Goal: Transaction & Acquisition: Book appointment/travel/reservation

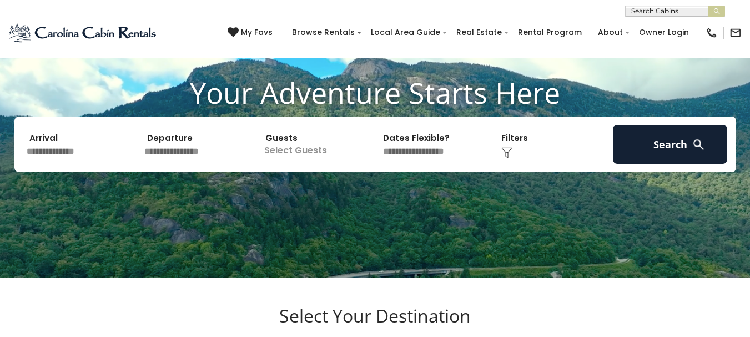
scroll to position [56, 0]
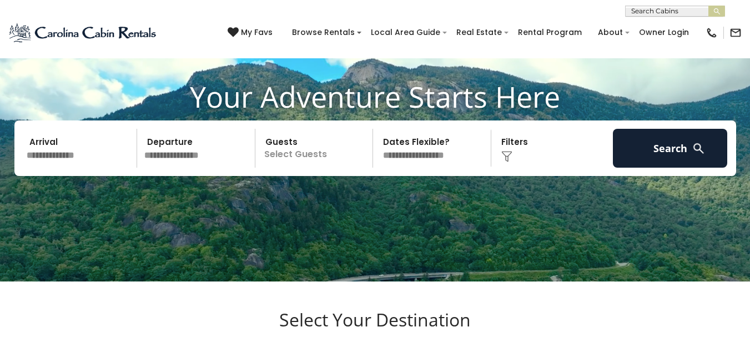
click at [109, 159] on input "text" at bounding box center [80, 148] width 115 height 39
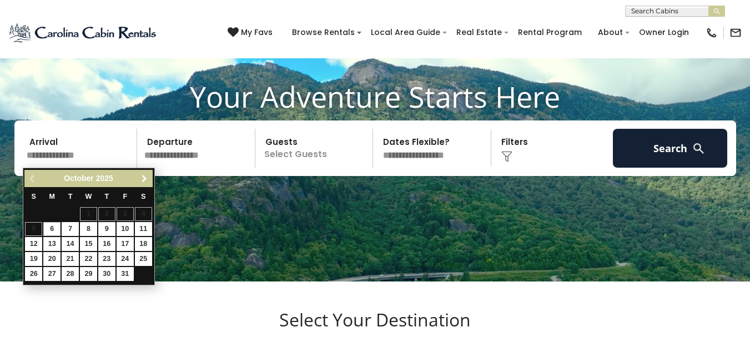
click at [148, 180] on span "Next" at bounding box center [144, 178] width 9 height 9
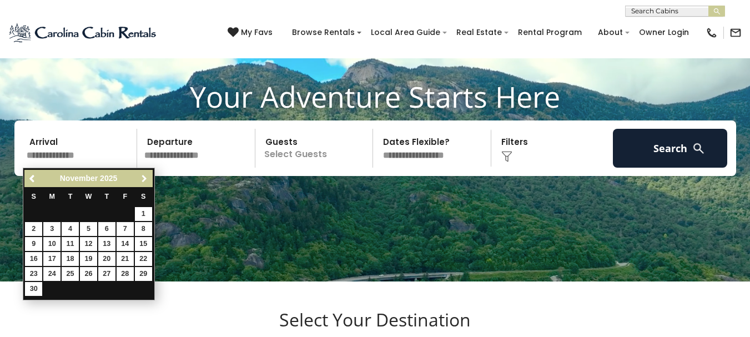
click at [148, 179] on span "Next" at bounding box center [144, 178] width 9 height 9
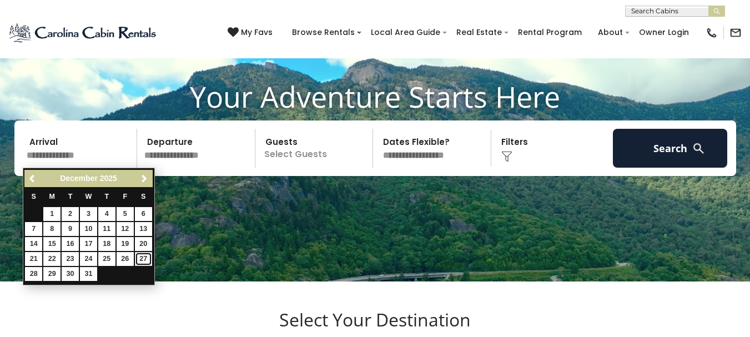
click at [144, 255] on link "27" at bounding box center [143, 259] width 17 height 14
type input "********"
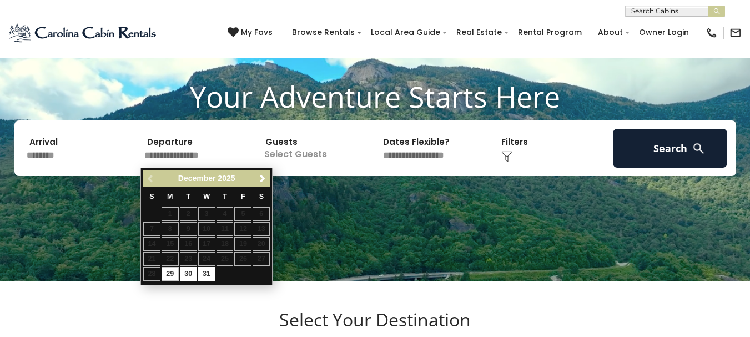
click at [199, 145] on input "text" at bounding box center [198, 148] width 115 height 39
click at [264, 176] on span "Next" at bounding box center [262, 178] width 9 height 9
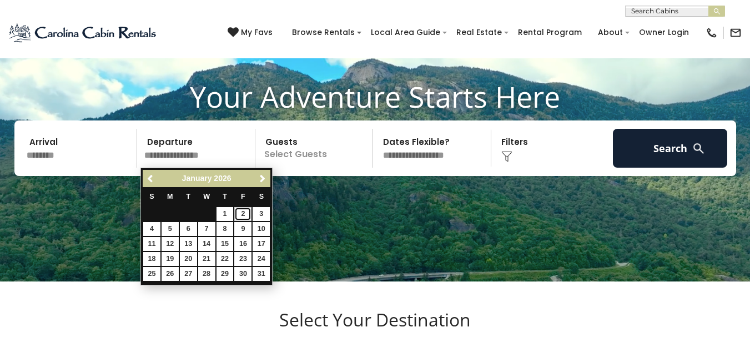
click at [246, 211] on link "2" at bounding box center [242, 214] width 17 height 14
type input "******"
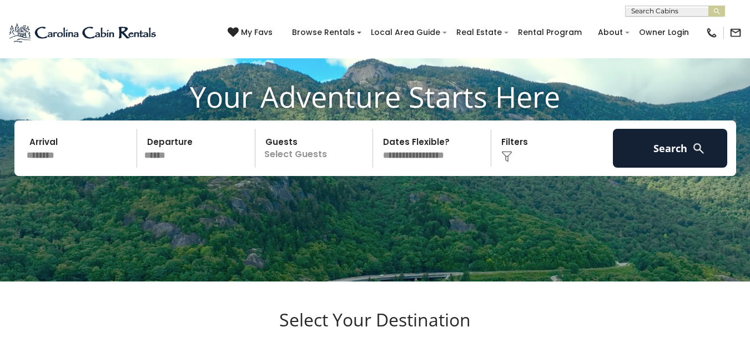
click at [304, 149] on p "Select Guests" at bounding box center [316, 148] width 114 height 39
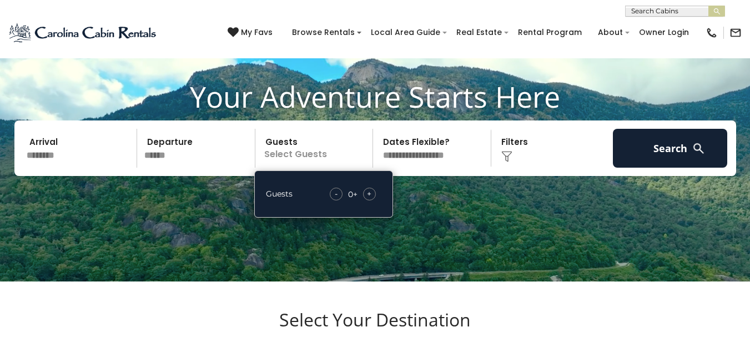
click at [372, 192] on span "+" at bounding box center [369, 193] width 4 height 11
click at [476, 152] on select "**********" at bounding box center [434, 148] width 114 height 39
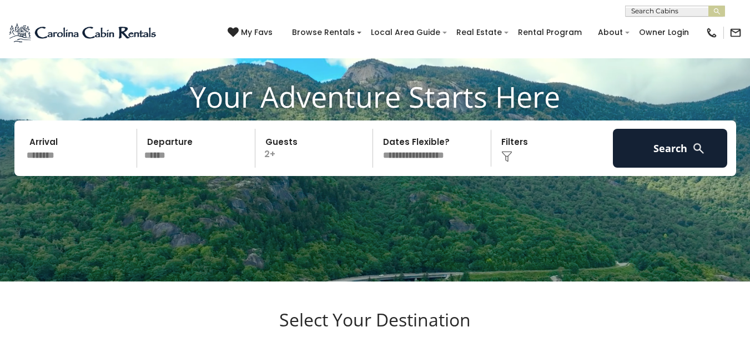
select select "*"
click at [377, 129] on select "**********" at bounding box center [434, 148] width 114 height 39
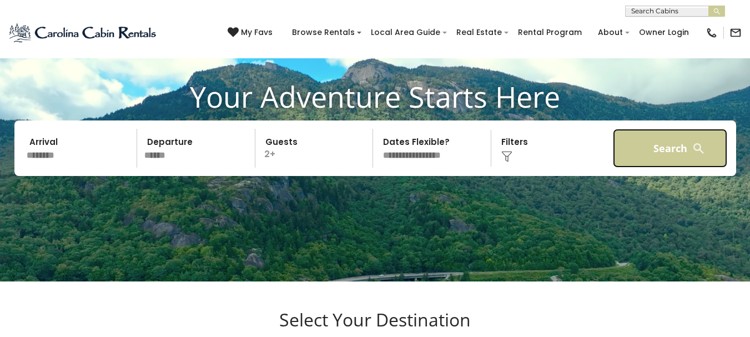
click at [649, 144] on button "Search" at bounding box center [670, 148] width 115 height 39
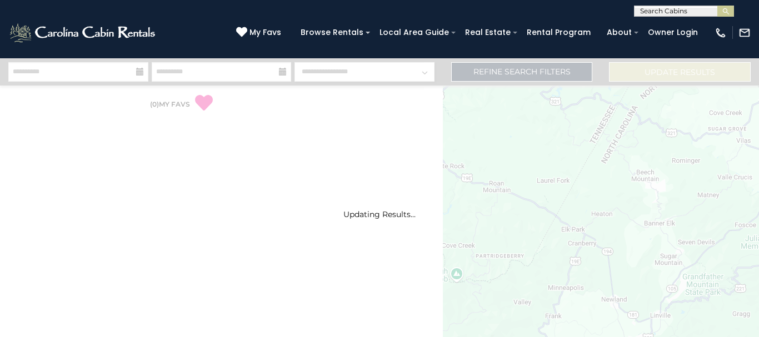
select select "*"
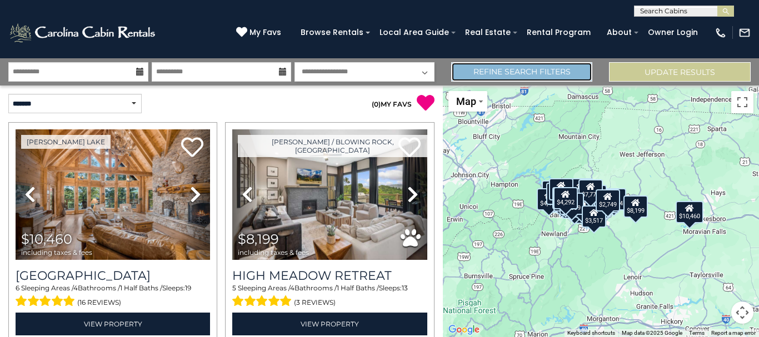
click at [532, 74] on link "Refine Search Filters" at bounding box center [522, 71] width 142 height 19
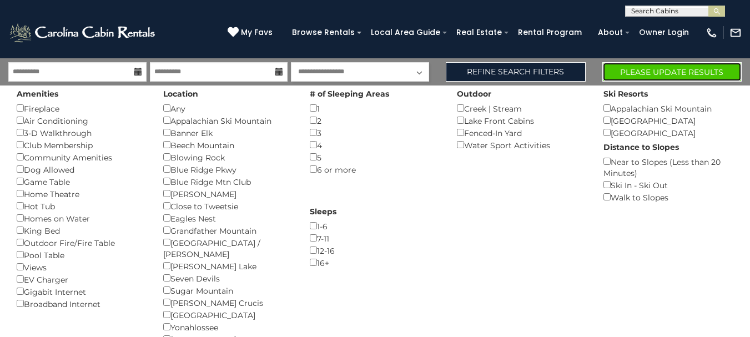
click at [639, 67] on button "Please Update Results" at bounding box center [672, 71] width 139 height 19
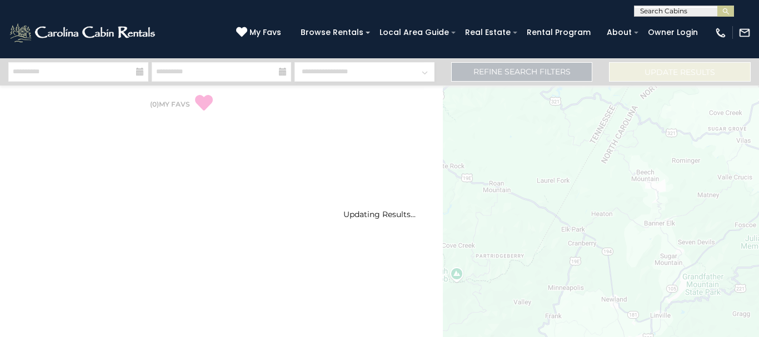
select select "*"
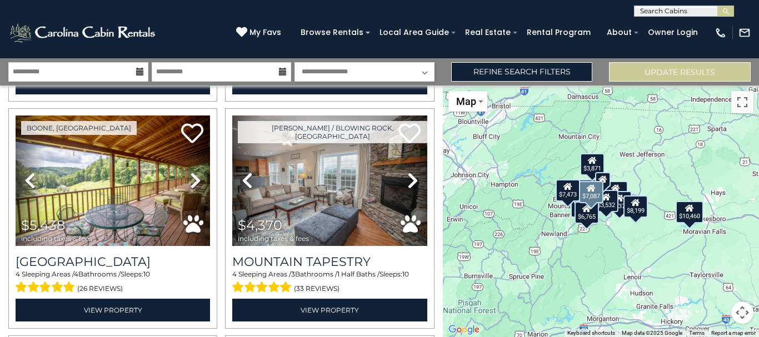
scroll to position [500, 0]
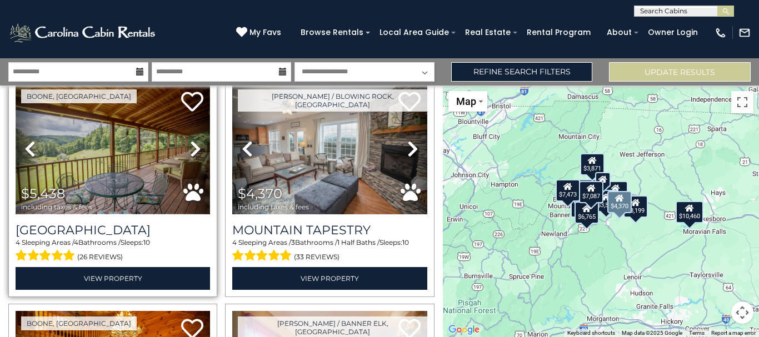
drag, startPoint x: 334, startPoint y: 174, endPoint x: 167, endPoint y: 177, distance: 166.6
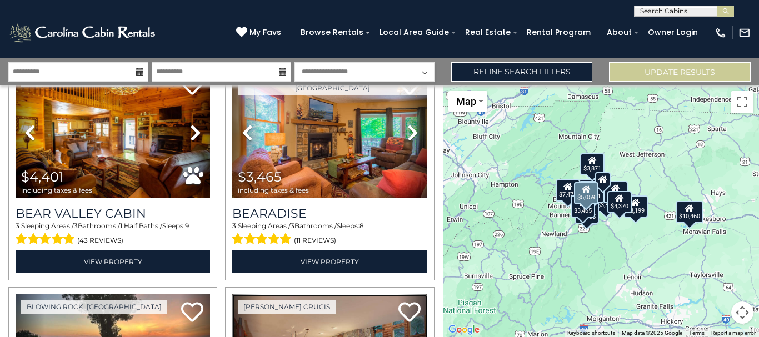
scroll to position [735, 0]
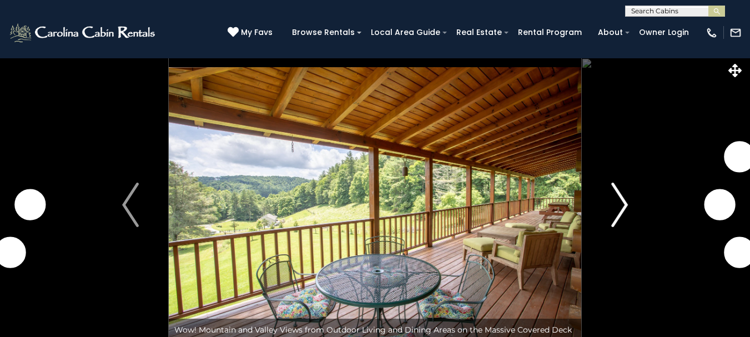
click at [618, 206] on img "Next" at bounding box center [619, 205] width 17 height 44
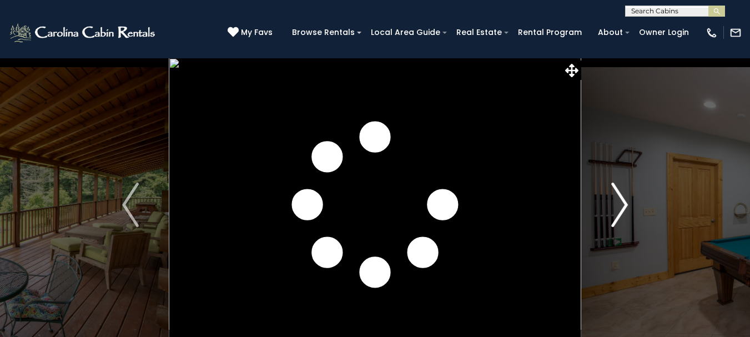
click at [619, 205] on img "Next" at bounding box center [619, 205] width 17 height 44
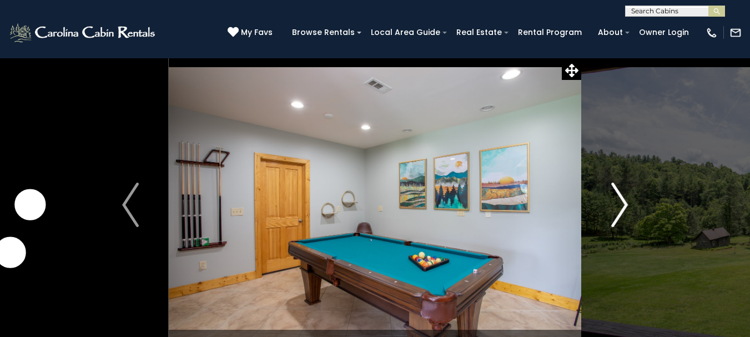
click at [619, 205] on img "Next" at bounding box center [619, 205] width 17 height 44
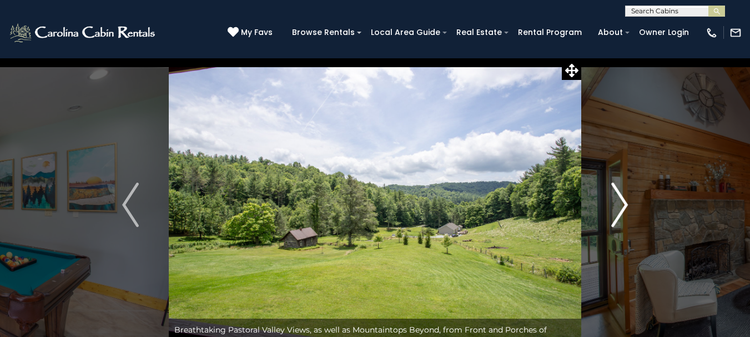
click at [619, 205] on img "Next" at bounding box center [619, 205] width 17 height 44
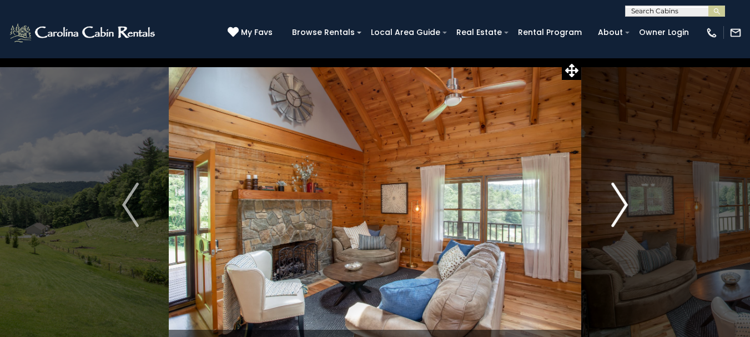
click at [619, 205] on img "Next" at bounding box center [619, 205] width 17 height 44
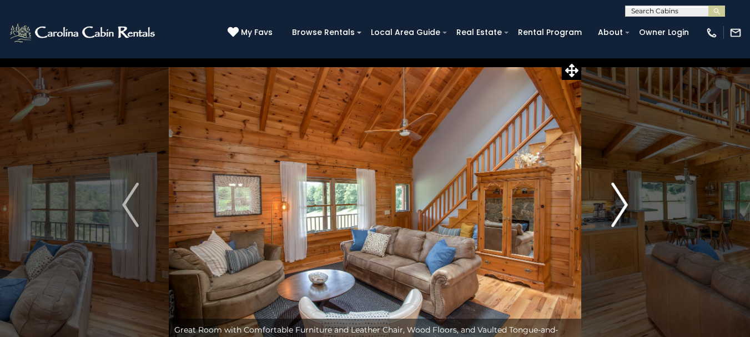
click at [619, 205] on img "Next" at bounding box center [619, 205] width 17 height 44
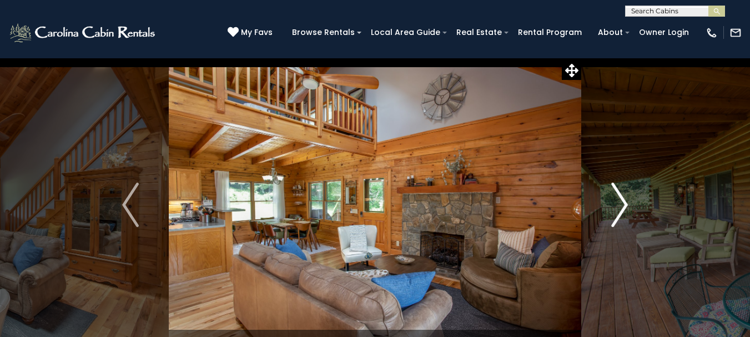
click at [619, 205] on img "Next" at bounding box center [619, 205] width 17 height 44
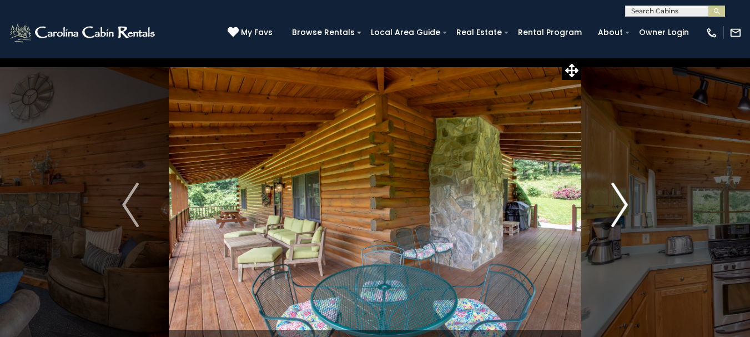
click at [619, 205] on img "Next" at bounding box center [619, 205] width 17 height 44
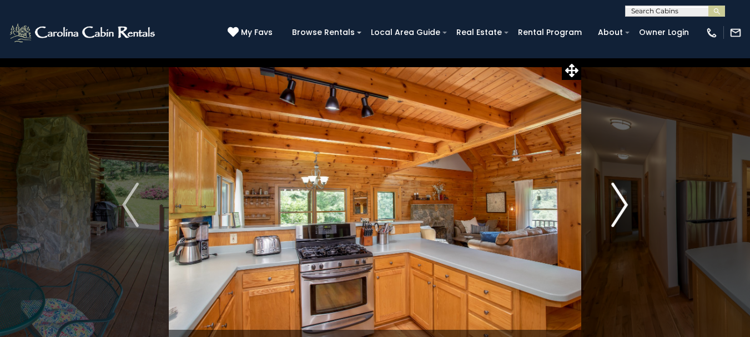
click at [619, 205] on img "Next" at bounding box center [619, 205] width 17 height 44
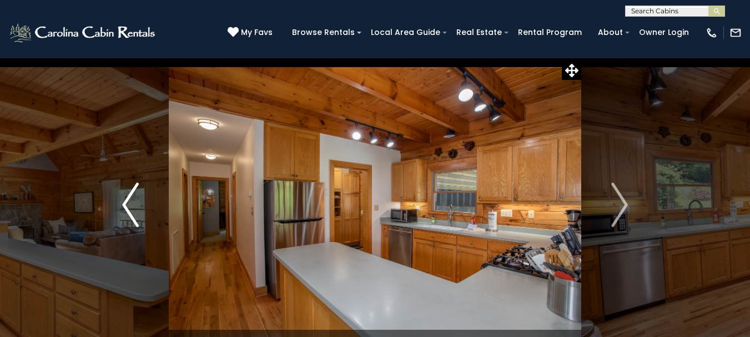
click at [135, 212] on img "Previous" at bounding box center [130, 205] width 17 height 44
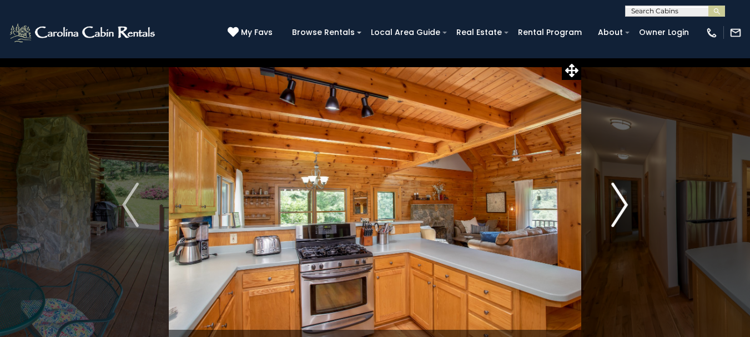
click at [621, 196] on img "Next" at bounding box center [619, 205] width 17 height 44
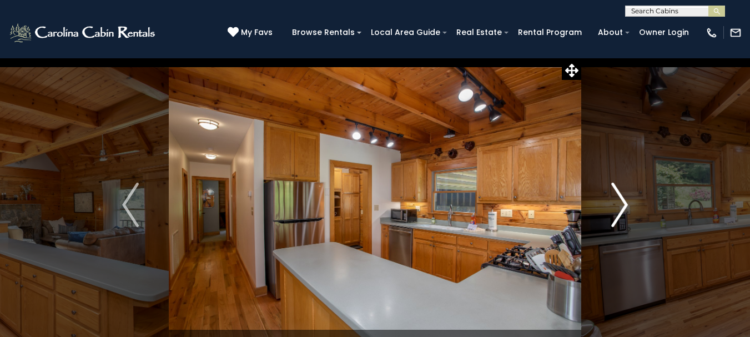
click at [623, 195] on img "Next" at bounding box center [619, 205] width 17 height 44
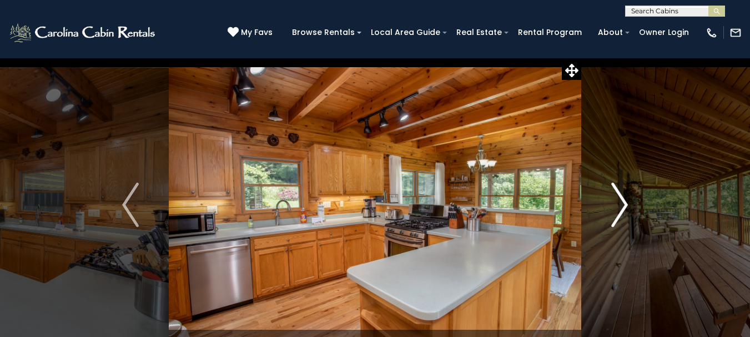
click at [624, 194] on img "Next" at bounding box center [619, 205] width 17 height 44
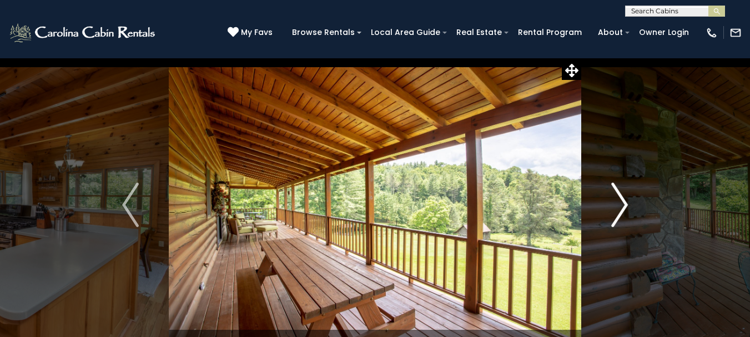
click at [624, 194] on img "Next" at bounding box center [619, 205] width 17 height 44
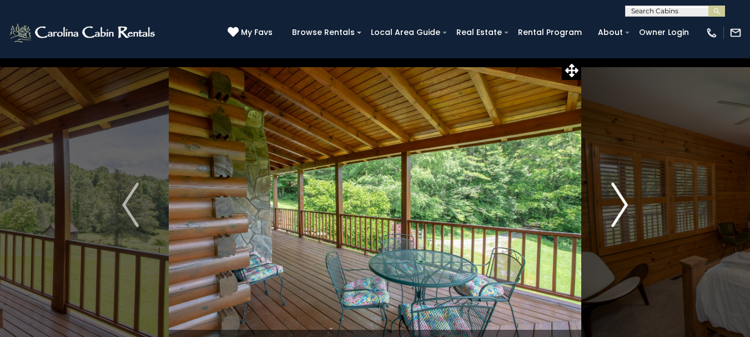
click at [624, 194] on img "Next" at bounding box center [619, 205] width 17 height 44
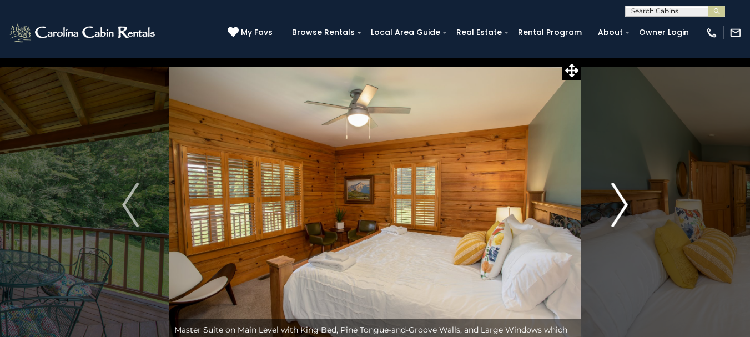
click at [624, 194] on img "Next" at bounding box center [619, 205] width 17 height 44
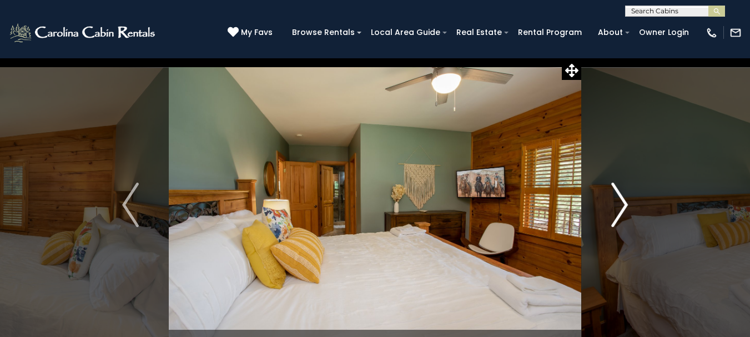
click at [624, 194] on img "Next" at bounding box center [619, 205] width 17 height 44
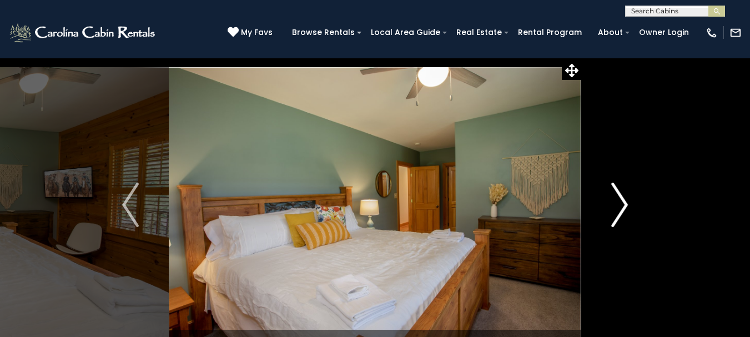
click at [624, 194] on img "Next" at bounding box center [619, 205] width 17 height 44
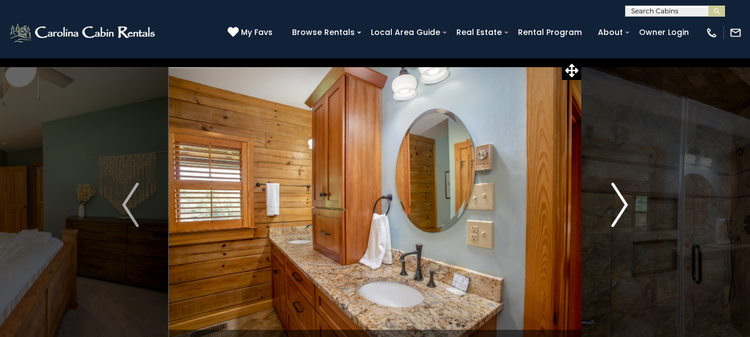
click at [624, 194] on img "Next" at bounding box center [619, 205] width 17 height 44
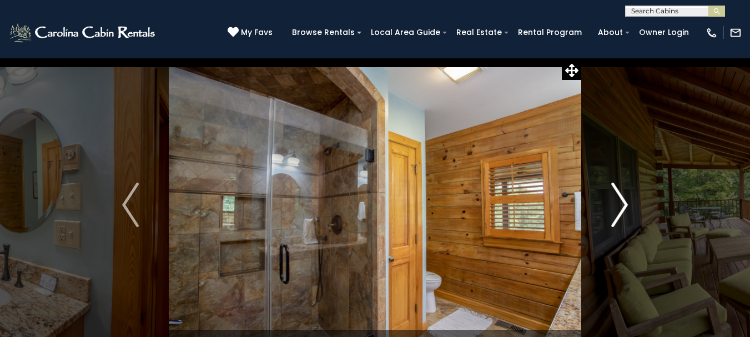
click at [624, 194] on img "Next" at bounding box center [619, 205] width 17 height 44
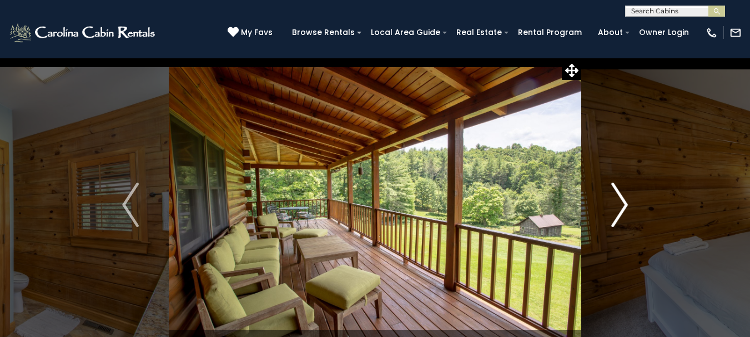
click at [624, 194] on img "Next" at bounding box center [619, 205] width 17 height 44
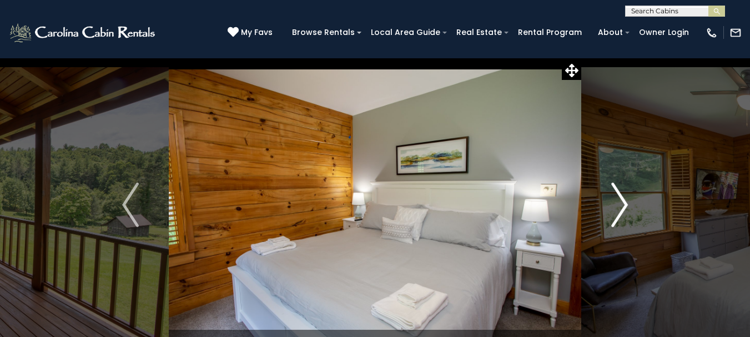
click at [624, 194] on img "Next" at bounding box center [619, 205] width 17 height 44
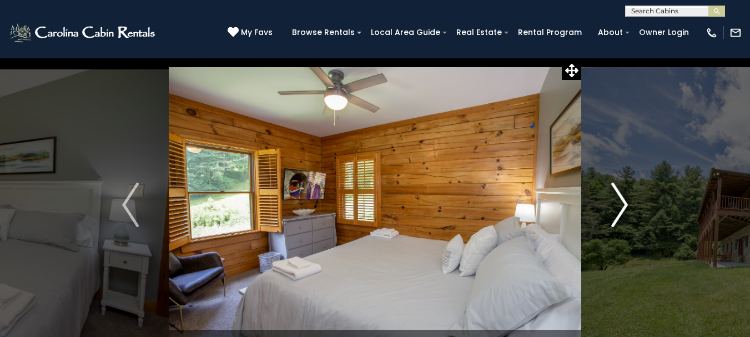
click at [624, 194] on img "Next" at bounding box center [619, 205] width 17 height 44
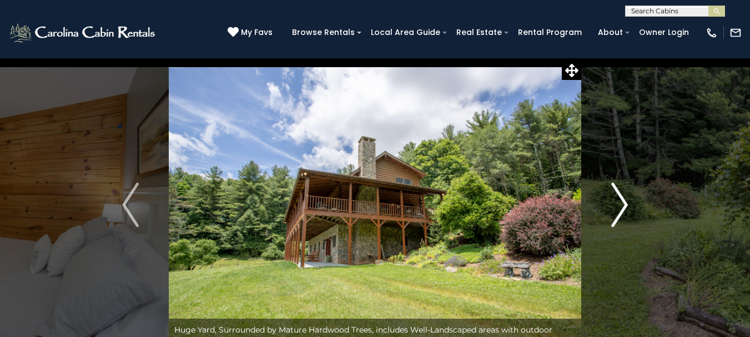
click at [624, 194] on img "Next" at bounding box center [619, 205] width 17 height 44
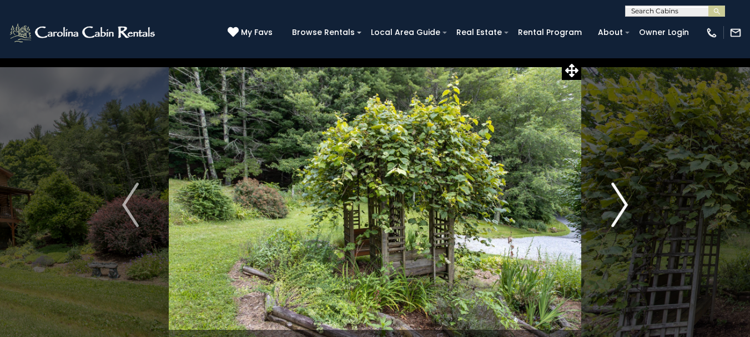
click at [624, 194] on img "Next" at bounding box center [619, 205] width 17 height 44
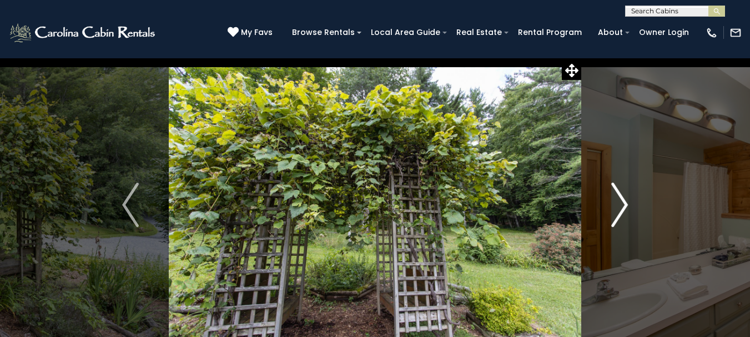
click at [624, 194] on img "Next" at bounding box center [619, 205] width 17 height 44
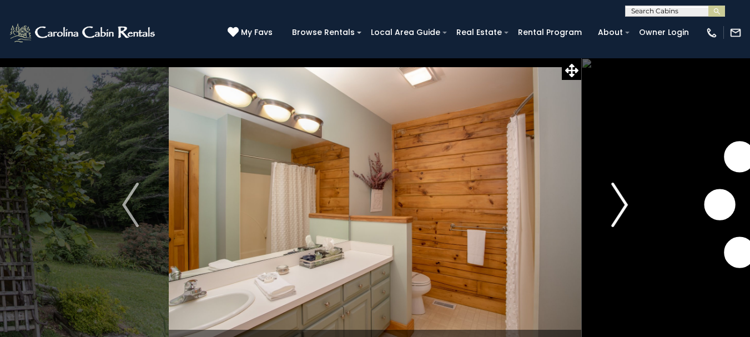
click at [624, 194] on img "Next" at bounding box center [619, 205] width 17 height 44
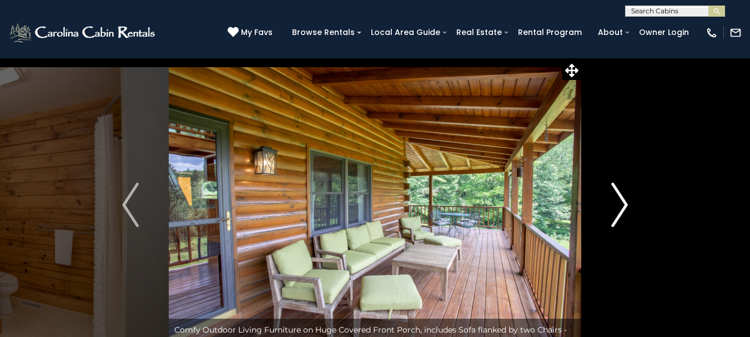
click at [624, 194] on img "Next" at bounding box center [619, 205] width 17 height 44
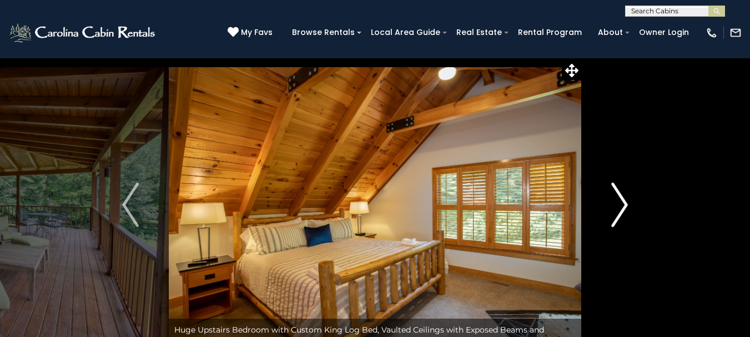
click at [624, 194] on img "Next" at bounding box center [619, 205] width 17 height 44
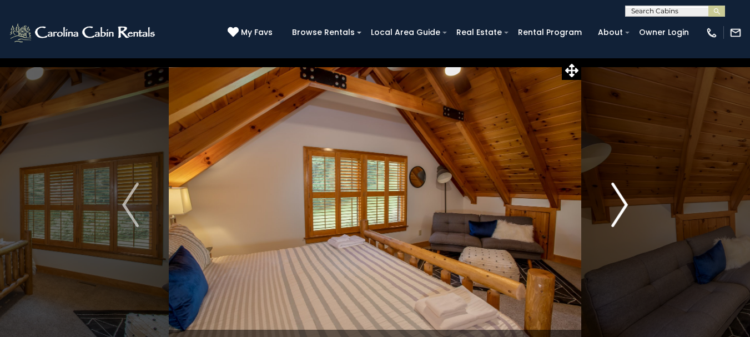
click at [624, 194] on img "Next" at bounding box center [619, 205] width 17 height 44
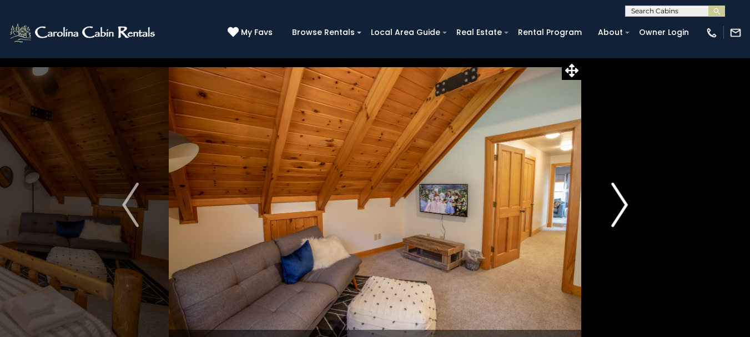
click at [624, 194] on img "Next" at bounding box center [619, 205] width 17 height 44
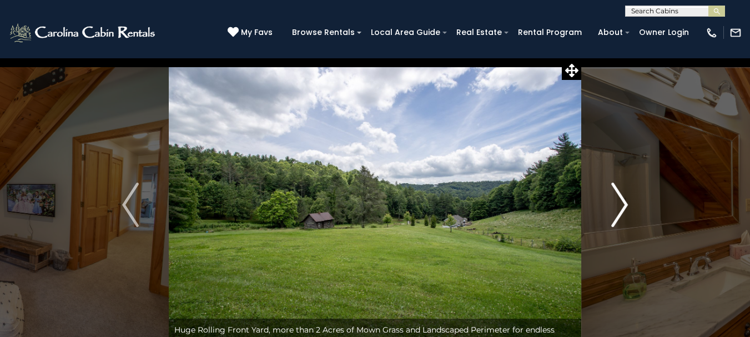
click at [624, 194] on img "Next" at bounding box center [619, 205] width 17 height 44
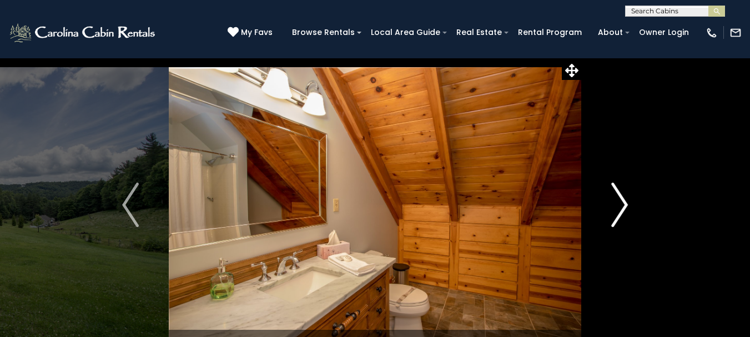
click at [624, 194] on img "Next" at bounding box center [619, 205] width 17 height 44
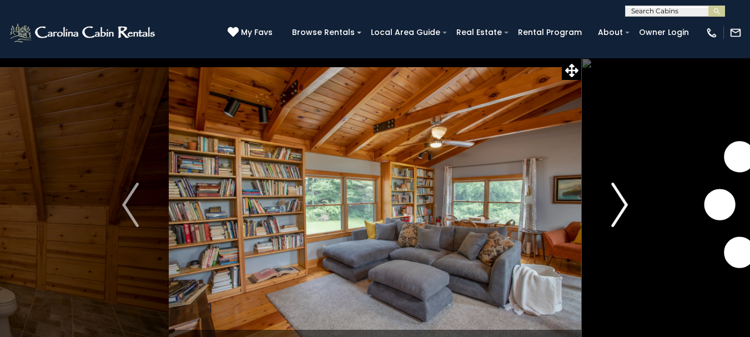
click at [624, 194] on img "Next" at bounding box center [619, 205] width 17 height 44
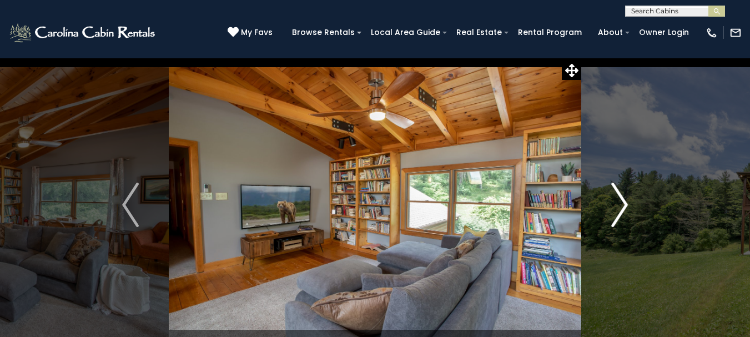
click at [624, 194] on img "Next" at bounding box center [619, 205] width 17 height 44
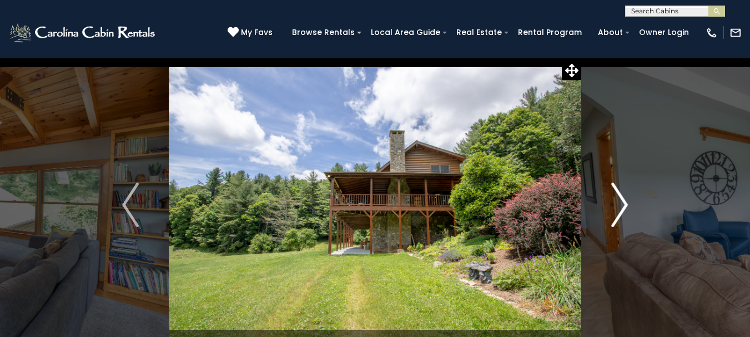
click at [624, 194] on img "Next" at bounding box center [619, 205] width 17 height 44
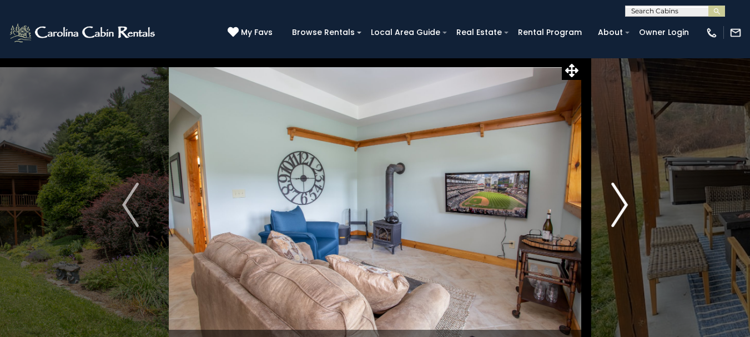
click at [624, 194] on img "Next" at bounding box center [619, 205] width 17 height 44
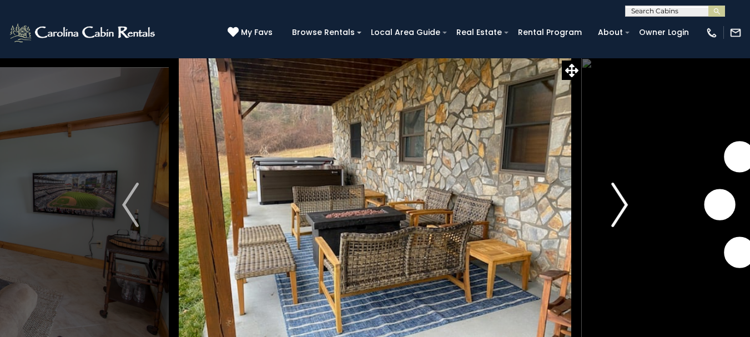
click at [624, 194] on img "Next" at bounding box center [619, 205] width 17 height 44
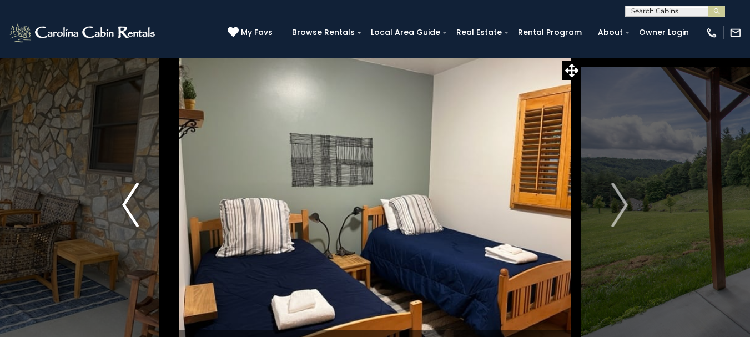
click at [137, 210] on img "Previous" at bounding box center [130, 205] width 17 height 44
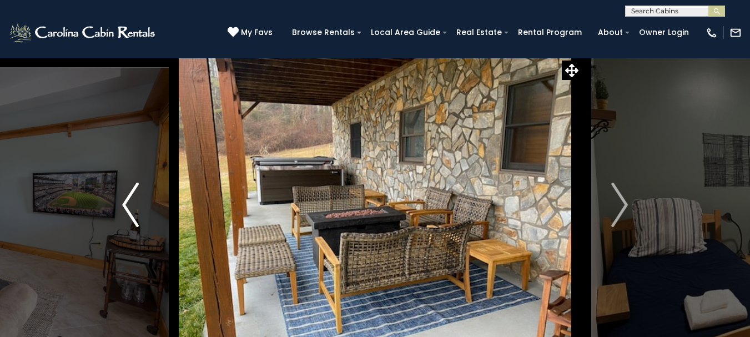
click at [138, 210] on img "Previous" at bounding box center [130, 205] width 17 height 44
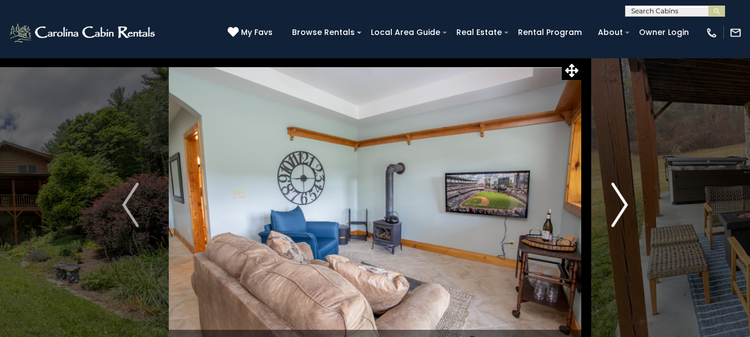
click at [623, 207] on img "Next" at bounding box center [619, 205] width 17 height 44
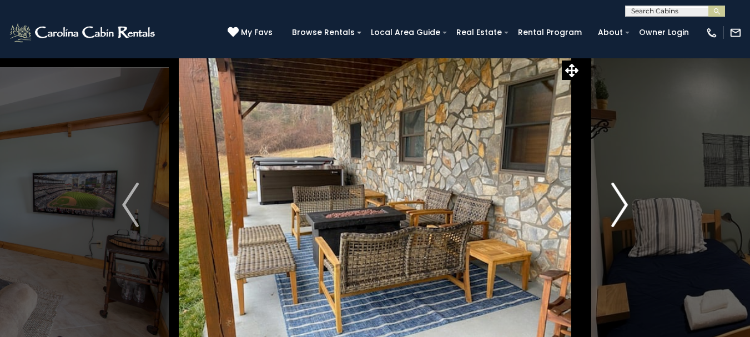
click at [627, 206] on img "Next" at bounding box center [619, 205] width 17 height 44
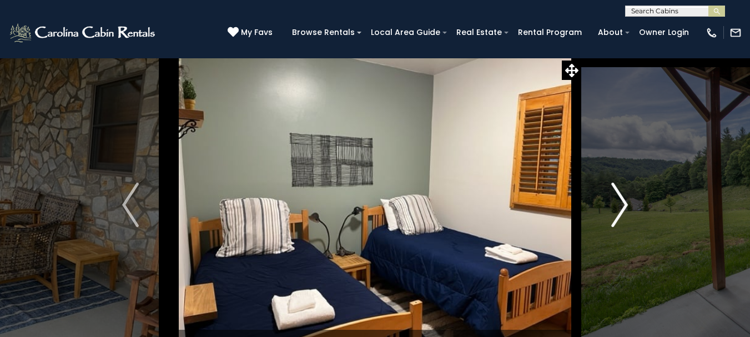
click at [630, 205] on button "Next" at bounding box center [619, 205] width 77 height 294
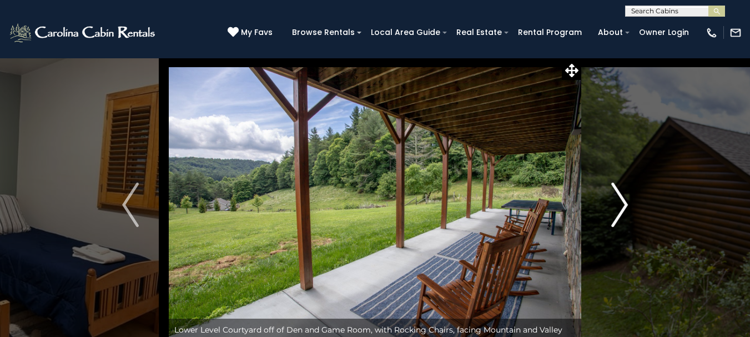
click at [630, 205] on button "Next" at bounding box center [619, 205] width 77 height 294
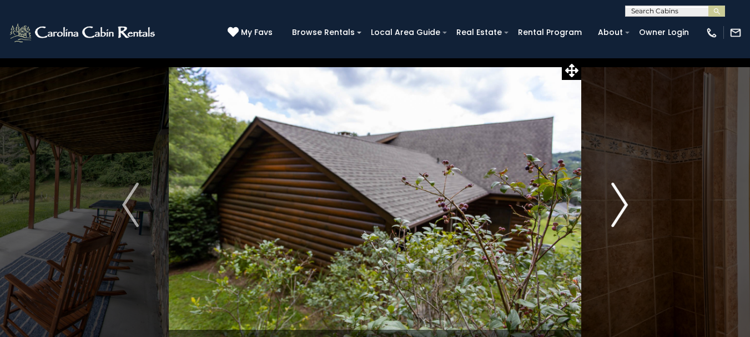
click at [630, 205] on button "Next" at bounding box center [619, 205] width 77 height 294
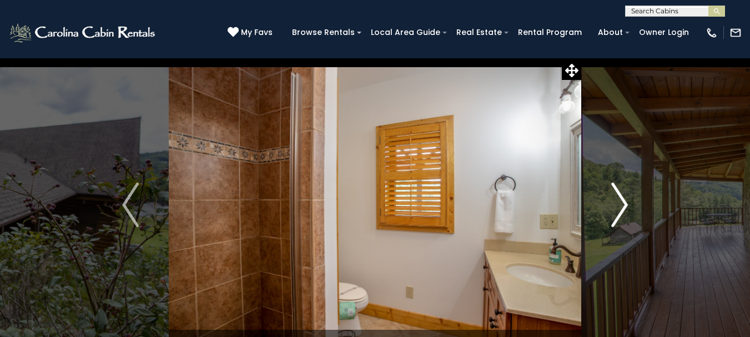
click at [630, 205] on button "Next" at bounding box center [619, 205] width 77 height 294
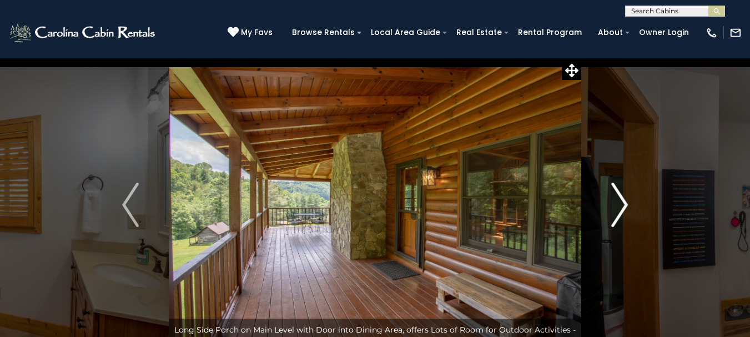
click at [630, 205] on button "Next" at bounding box center [619, 205] width 77 height 294
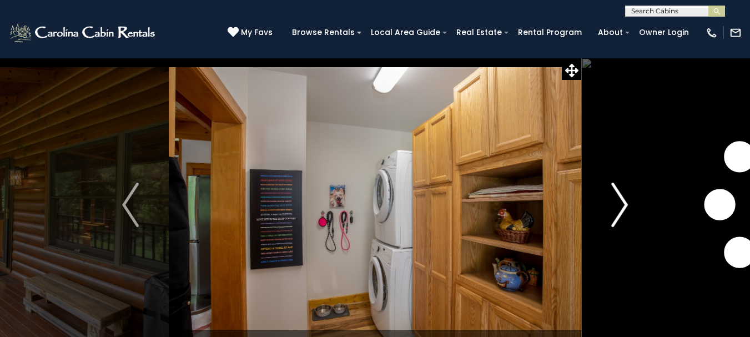
click at [630, 205] on button "Next" at bounding box center [619, 205] width 77 height 294
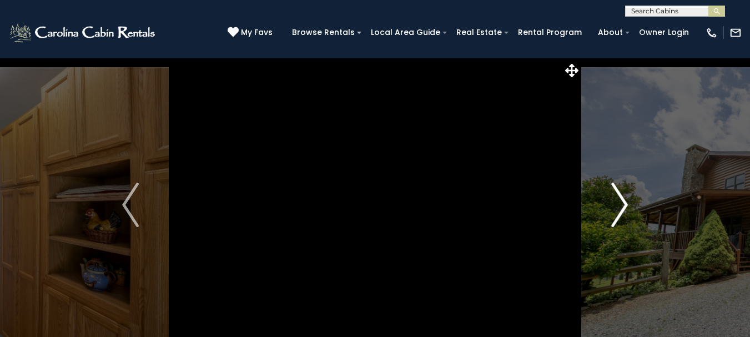
click at [630, 205] on button "Next" at bounding box center [619, 205] width 77 height 294
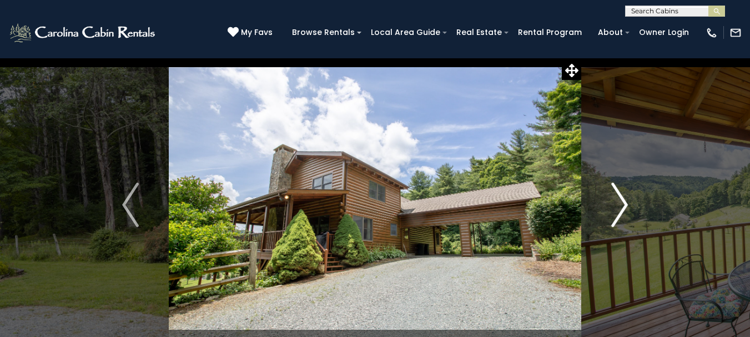
click at [630, 205] on button "Next" at bounding box center [619, 205] width 77 height 294
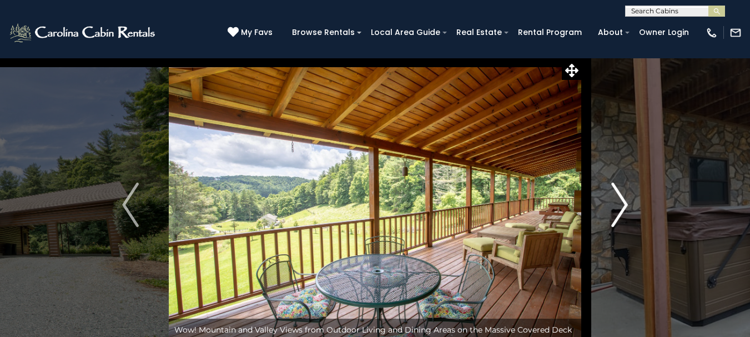
click at [630, 205] on button "Next" at bounding box center [619, 205] width 77 height 294
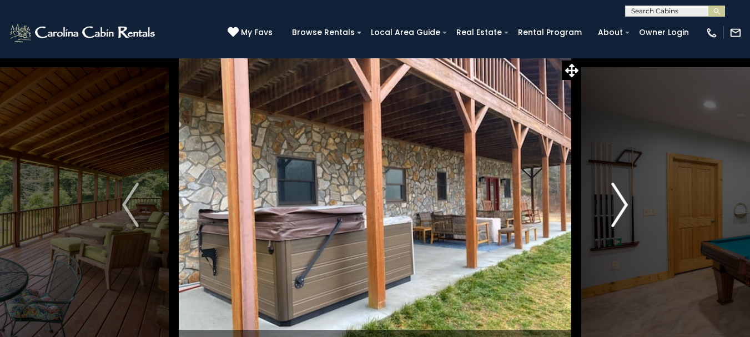
click at [630, 205] on button "Next" at bounding box center [619, 205] width 77 height 294
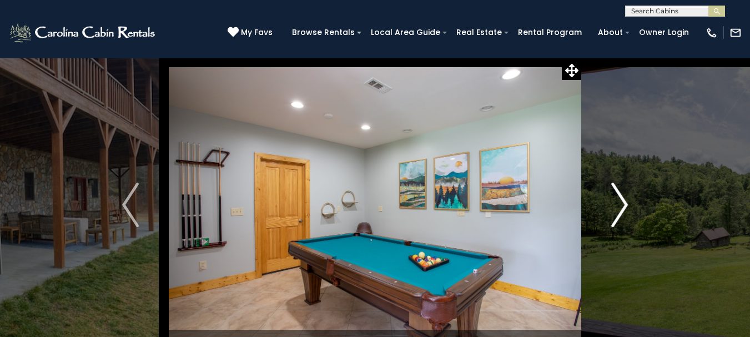
click at [630, 205] on button "Next" at bounding box center [619, 205] width 77 height 294
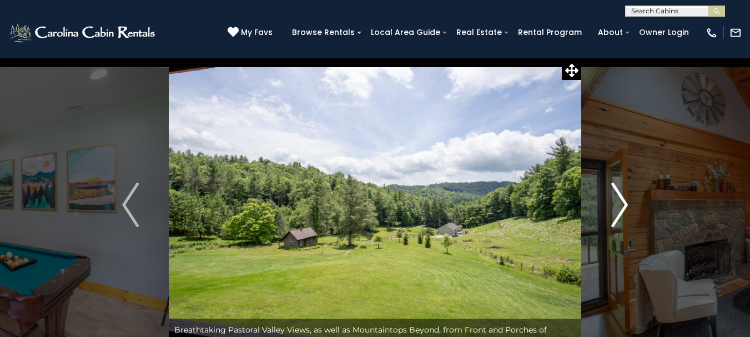
click at [630, 205] on button "Next" at bounding box center [619, 205] width 77 height 294
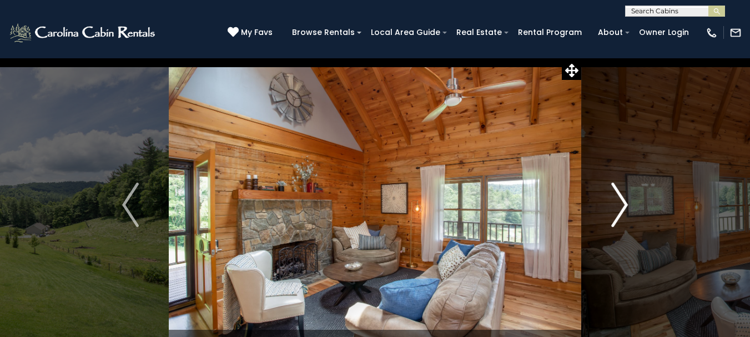
click at [629, 205] on button "Next" at bounding box center [619, 205] width 77 height 294
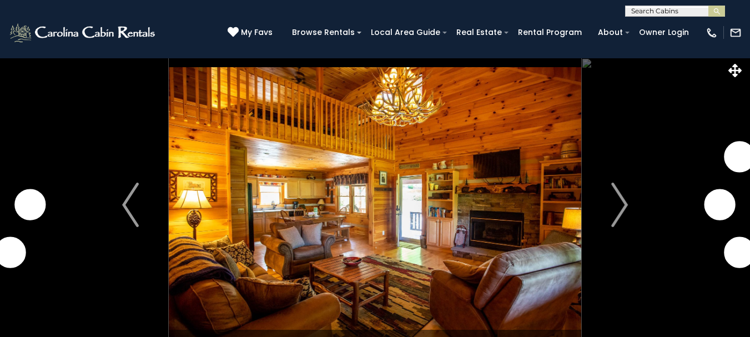
click at [619, 195] on img "Next" at bounding box center [619, 205] width 17 height 44
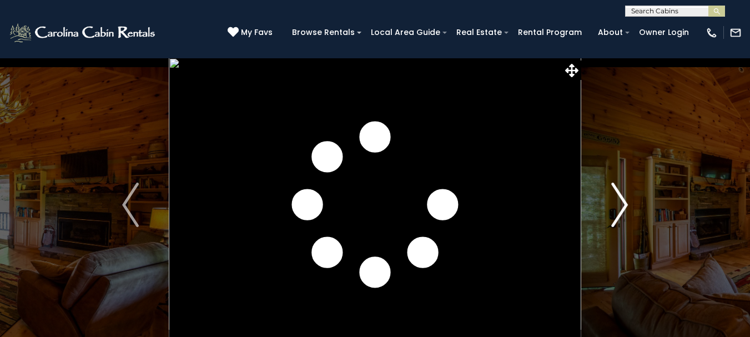
click at [620, 195] on img "Next" at bounding box center [619, 205] width 17 height 44
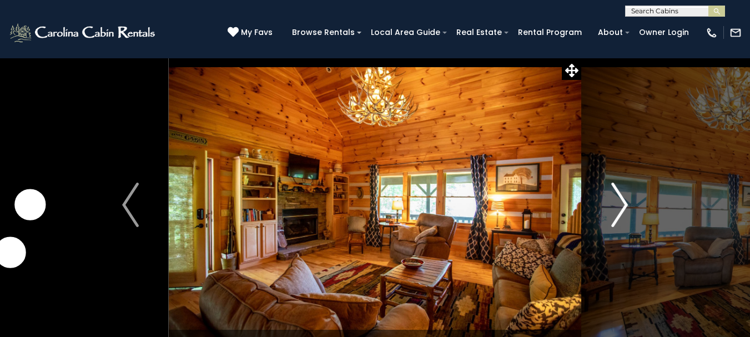
click at [620, 195] on img "Next" at bounding box center [619, 205] width 17 height 44
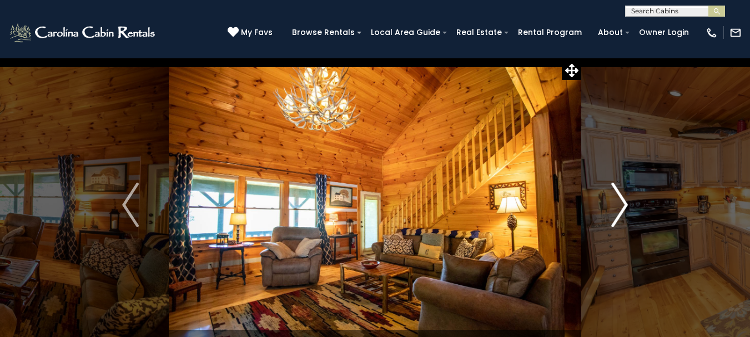
click at [620, 195] on img "Next" at bounding box center [619, 205] width 17 height 44
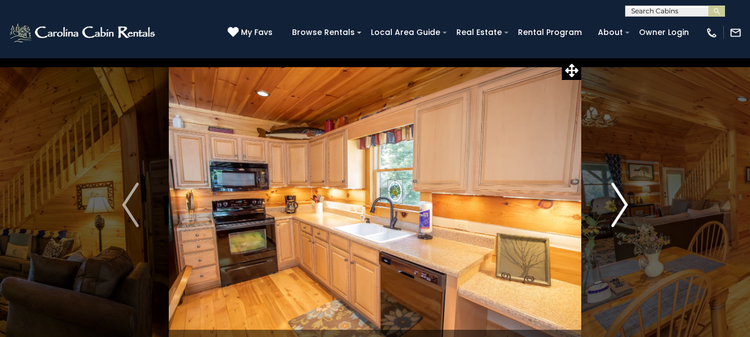
click at [620, 194] on img "Next" at bounding box center [619, 205] width 17 height 44
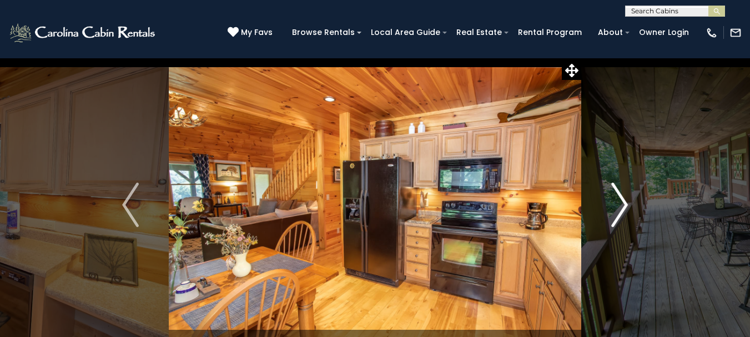
click at [620, 194] on img "Next" at bounding box center [619, 205] width 17 height 44
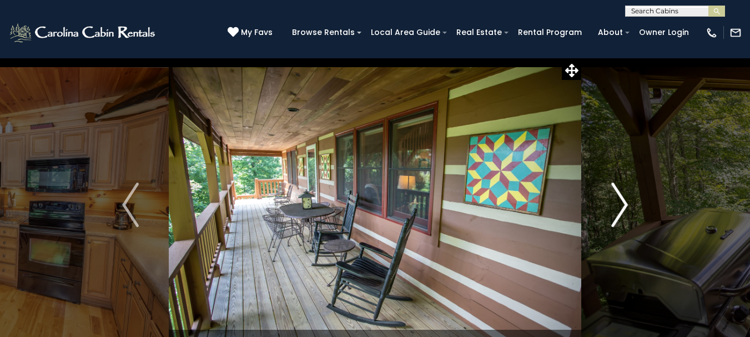
click at [620, 193] on img "Next" at bounding box center [619, 205] width 17 height 44
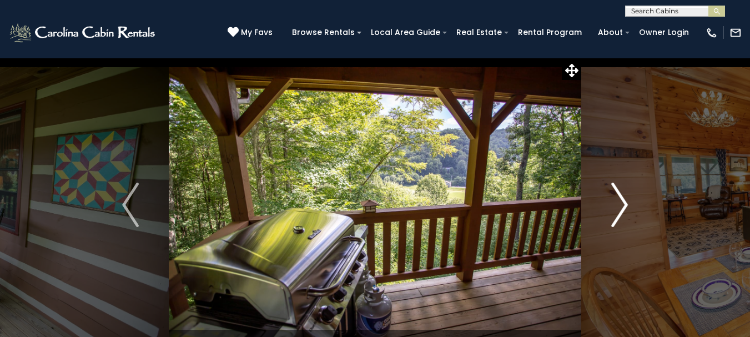
click at [620, 193] on img "Next" at bounding box center [619, 205] width 17 height 44
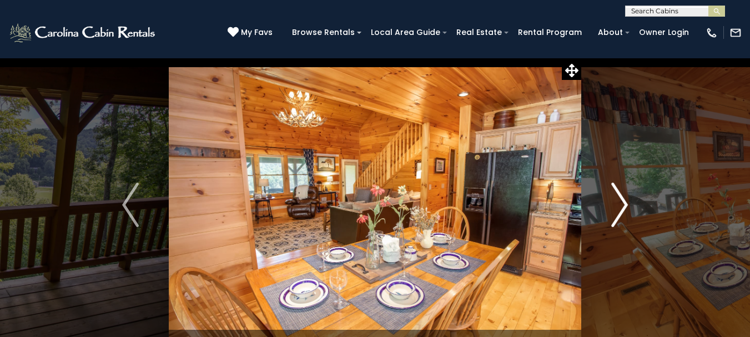
click at [620, 193] on img "Next" at bounding box center [619, 205] width 17 height 44
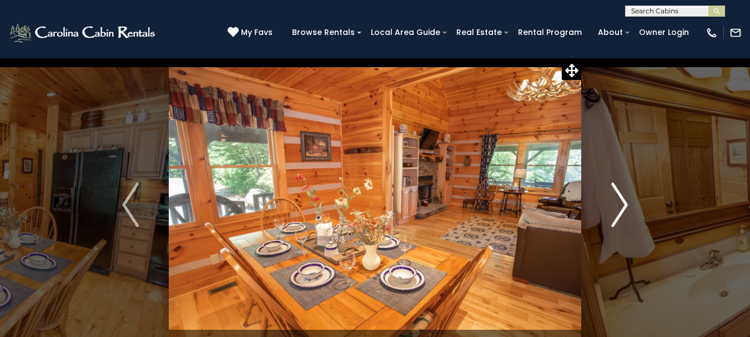
click at [620, 193] on img "Next" at bounding box center [619, 205] width 17 height 44
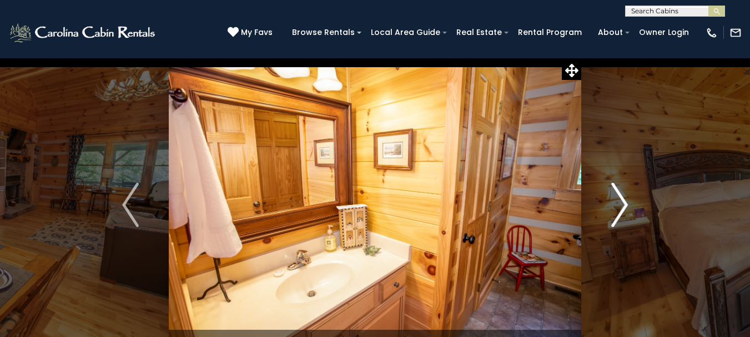
click at [620, 193] on img "Next" at bounding box center [619, 205] width 17 height 44
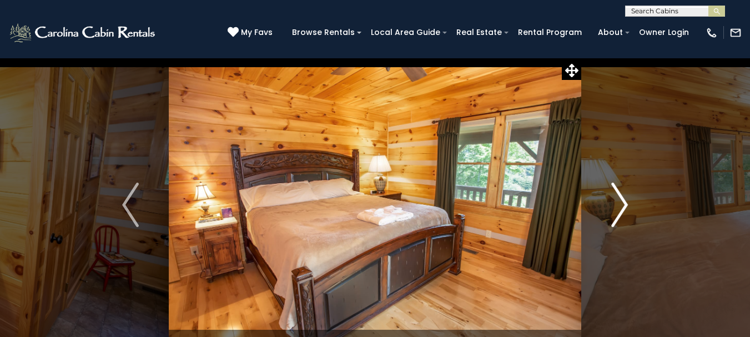
click at [620, 193] on img "Next" at bounding box center [619, 205] width 17 height 44
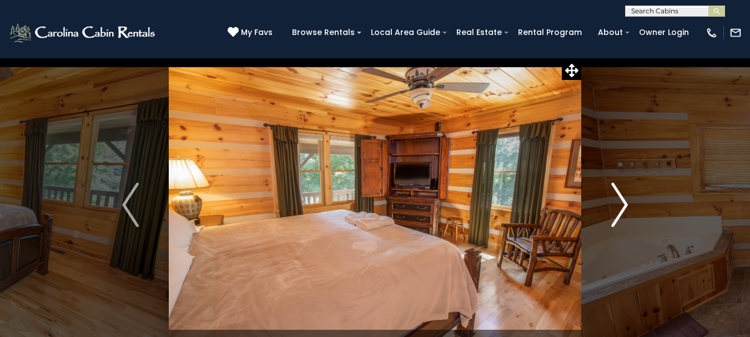
click at [620, 193] on img "Next" at bounding box center [619, 205] width 17 height 44
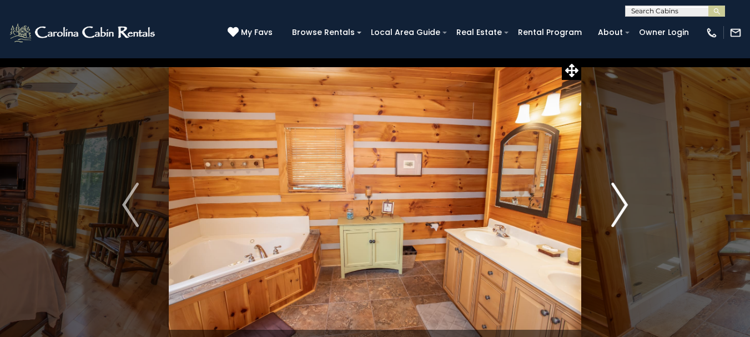
click at [621, 192] on img "Next" at bounding box center [619, 205] width 17 height 44
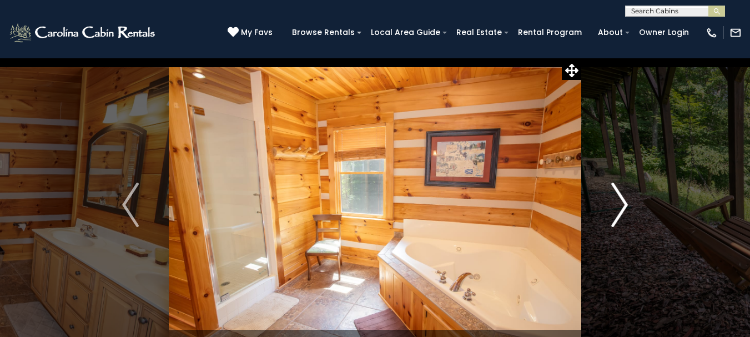
click at [621, 192] on img "Next" at bounding box center [619, 205] width 17 height 44
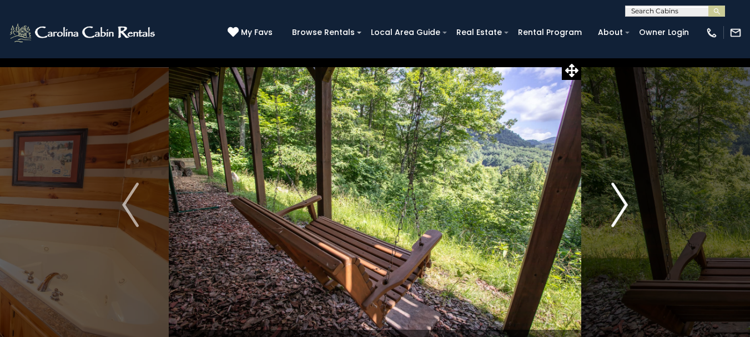
click at [621, 192] on img "Next" at bounding box center [619, 205] width 17 height 44
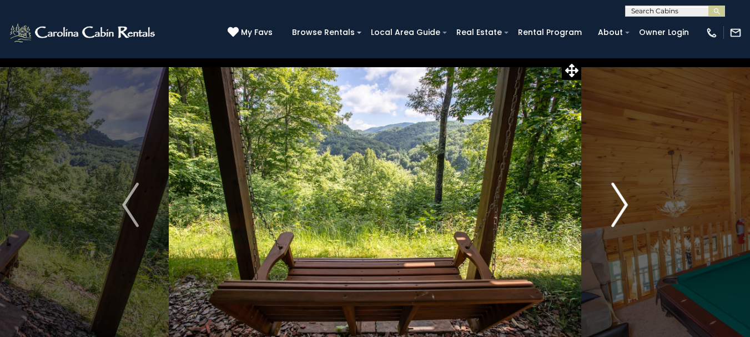
click at [621, 192] on img "Next" at bounding box center [619, 205] width 17 height 44
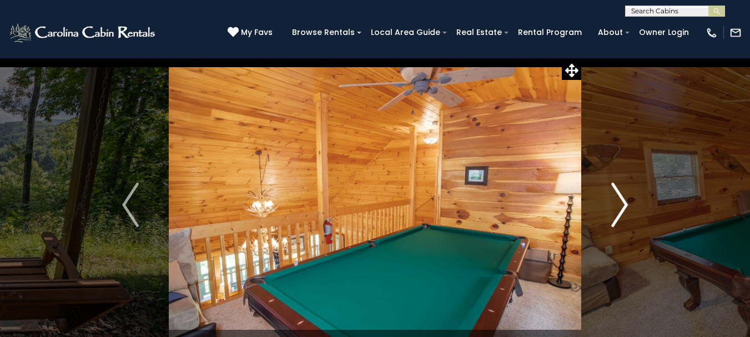
click at [621, 192] on img "Next" at bounding box center [619, 205] width 17 height 44
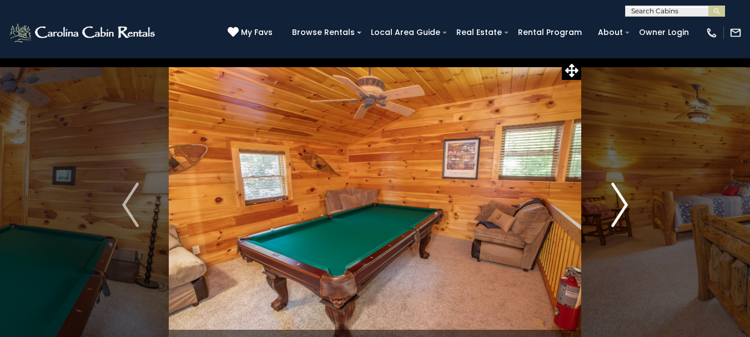
click at [621, 192] on img "Next" at bounding box center [619, 205] width 17 height 44
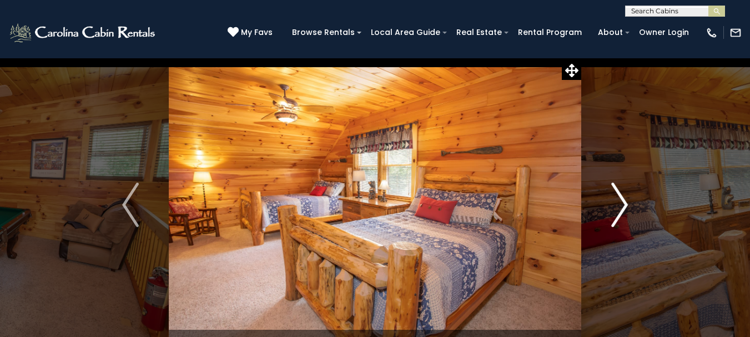
click at [621, 192] on img "Next" at bounding box center [619, 205] width 17 height 44
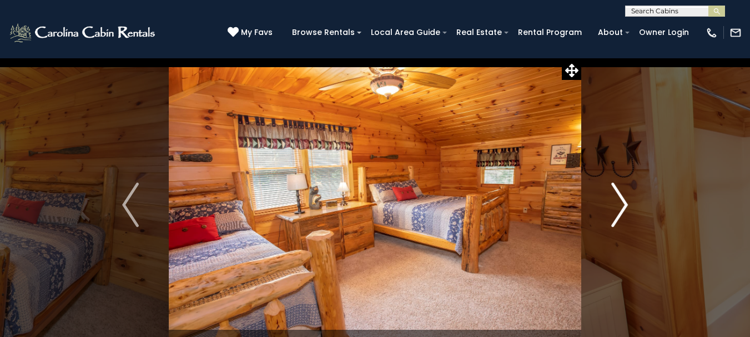
click at [621, 192] on img "Next" at bounding box center [619, 205] width 17 height 44
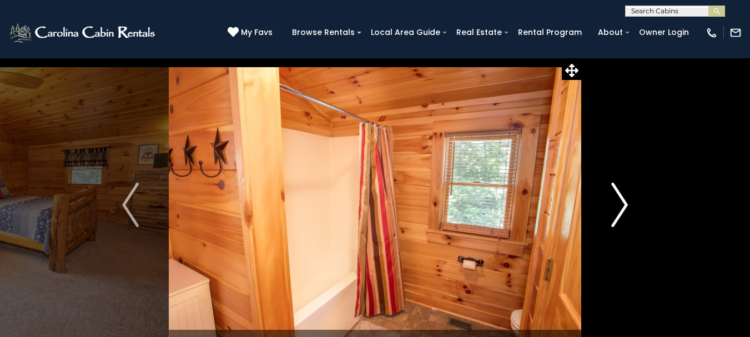
click at [621, 192] on img "Next" at bounding box center [619, 205] width 17 height 44
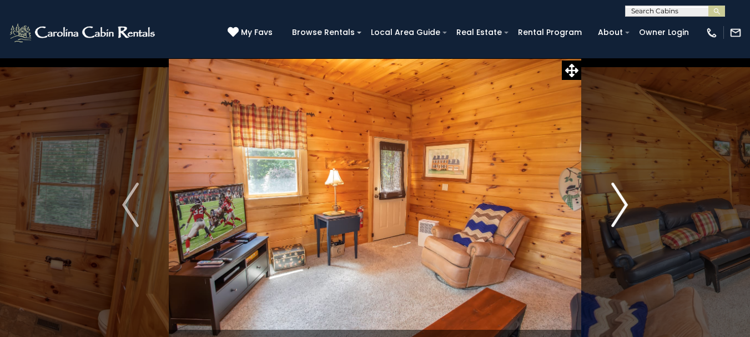
click at [621, 192] on img "Next" at bounding box center [619, 205] width 17 height 44
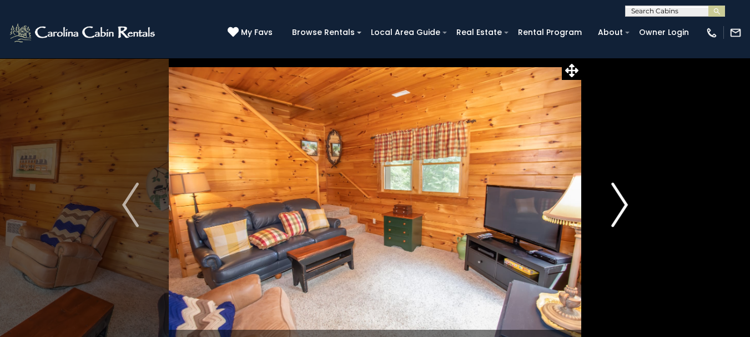
click at [621, 192] on img "Next" at bounding box center [619, 205] width 17 height 44
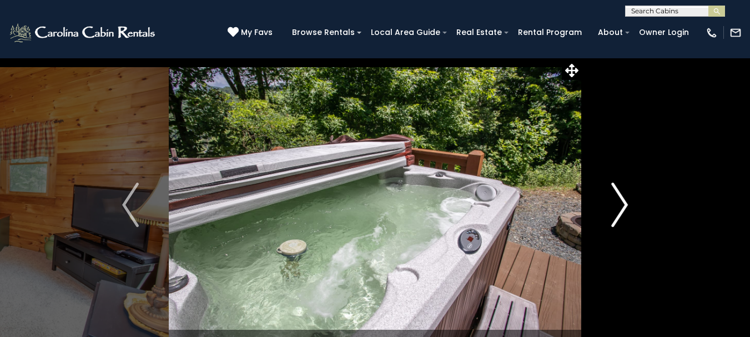
click at [621, 192] on img "Next" at bounding box center [619, 205] width 17 height 44
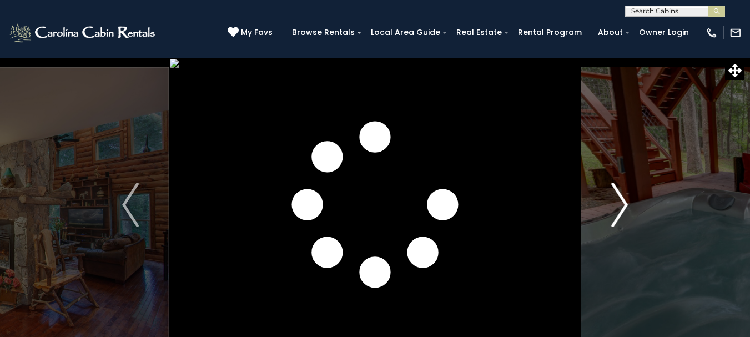
click at [610, 192] on button "Next" at bounding box center [619, 205] width 77 height 294
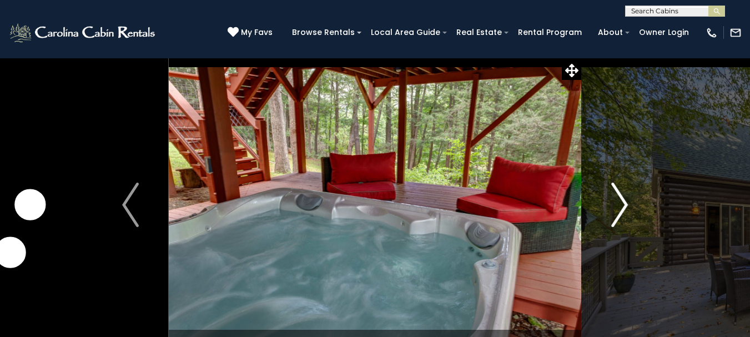
click at [610, 189] on button "Next" at bounding box center [619, 205] width 77 height 294
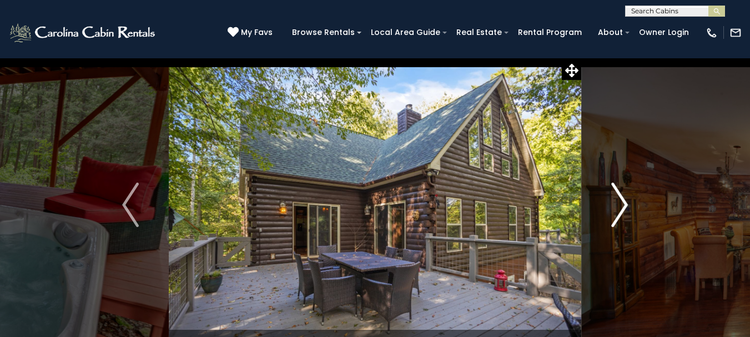
click at [613, 189] on img "Next" at bounding box center [619, 205] width 17 height 44
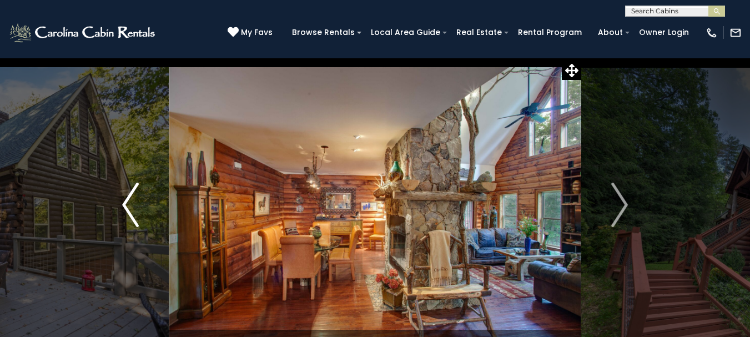
click at [123, 198] on img "Previous" at bounding box center [130, 205] width 17 height 44
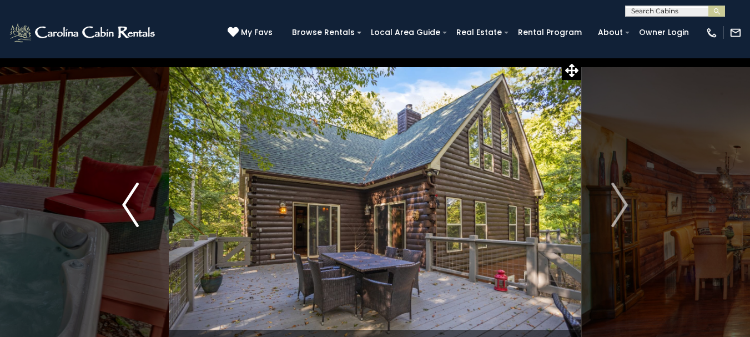
click at [123, 197] on img "Previous" at bounding box center [130, 205] width 17 height 44
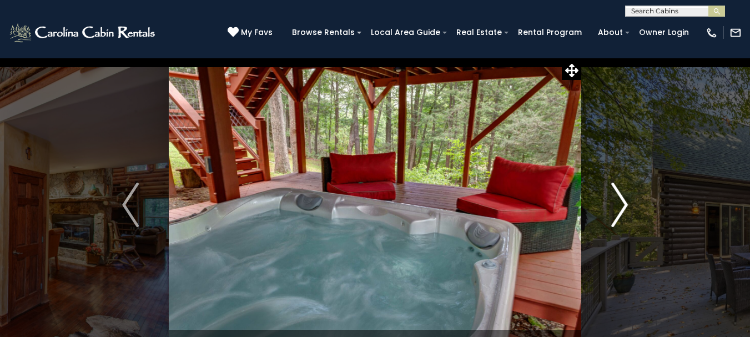
click at [619, 192] on img "Next" at bounding box center [619, 205] width 17 height 44
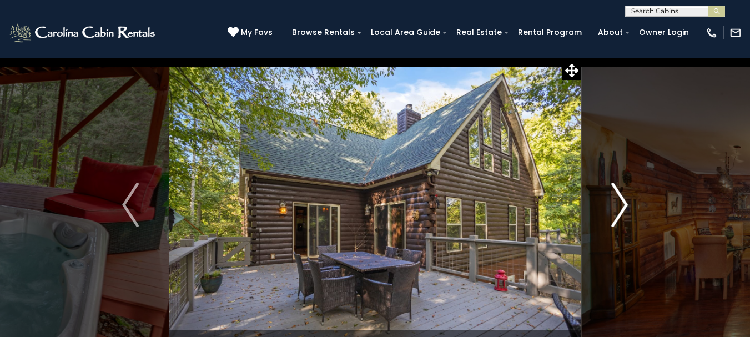
click at [619, 192] on img "Next" at bounding box center [619, 205] width 17 height 44
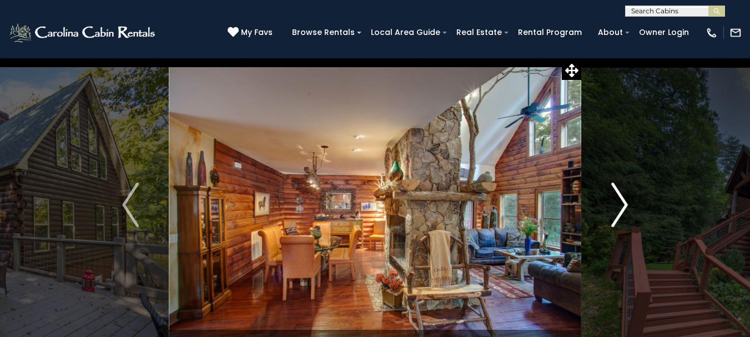
click at [619, 192] on img "Next" at bounding box center [619, 205] width 17 height 44
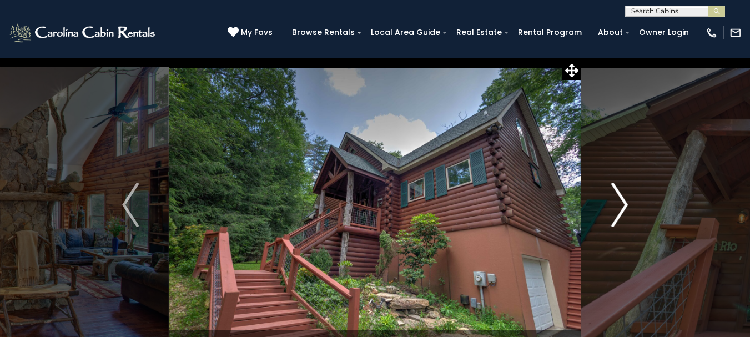
click at [619, 192] on img "Next" at bounding box center [619, 205] width 17 height 44
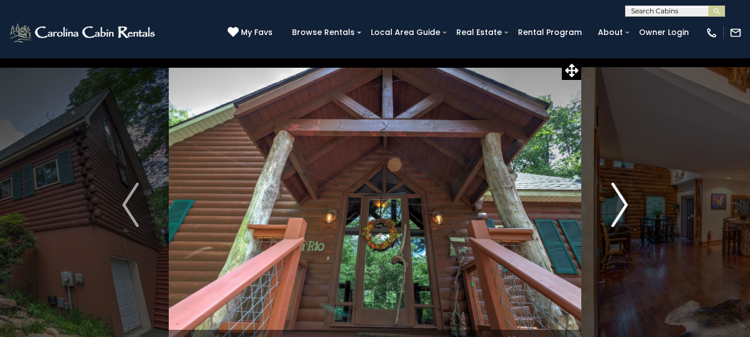
click at [619, 192] on img "Next" at bounding box center [619, 205] width 17 height 44
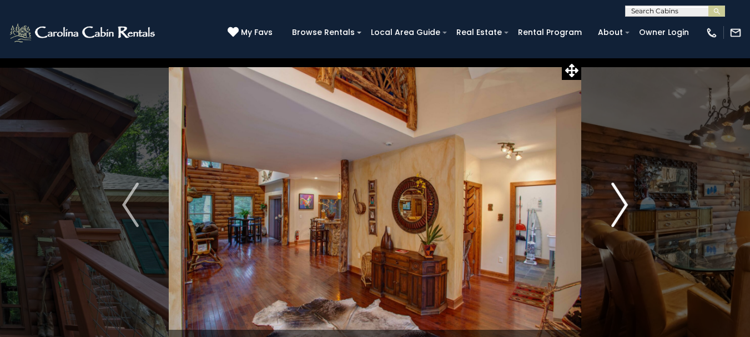
click at [619, 192] on img "Next" at bounding box center [619, 205] width 17 height 44
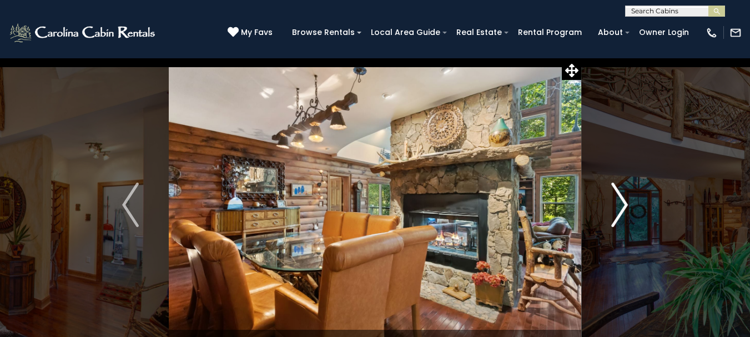
click at [619, 192] on img "Next" at bounding box center [619, 205] width 17 height 44
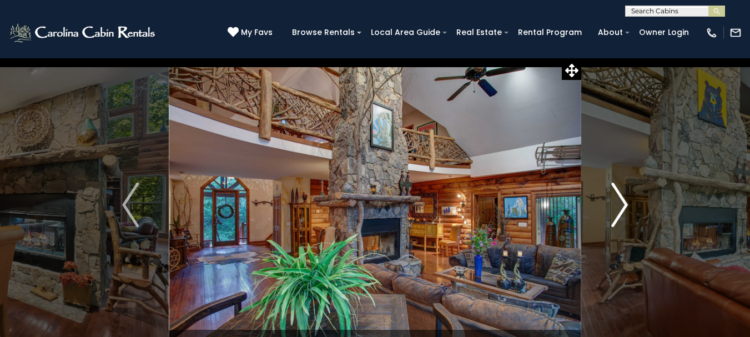
click at [619, 192] on img "Next" at bounding box center [619, 205] width 17 height 44
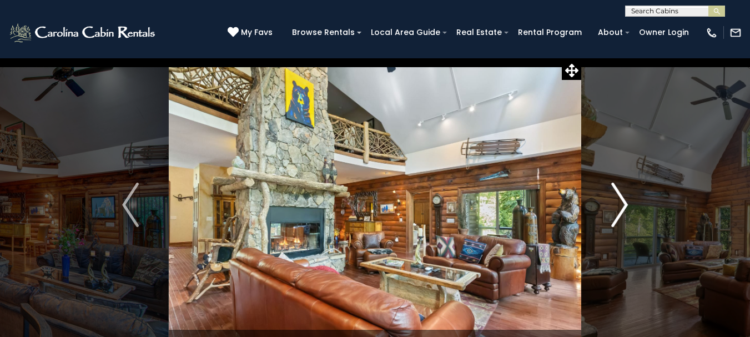
click at [619, 192] on img "Next" at bounding box center [619, 205] width 17 height 44
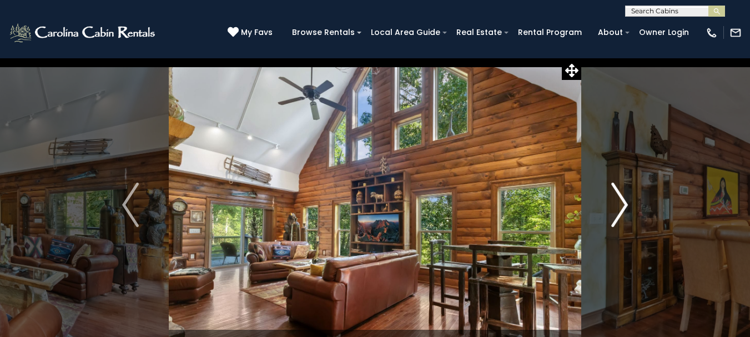
click at [619, 191] on img "Next" at bounding box center [619, 205] width 17 height 44
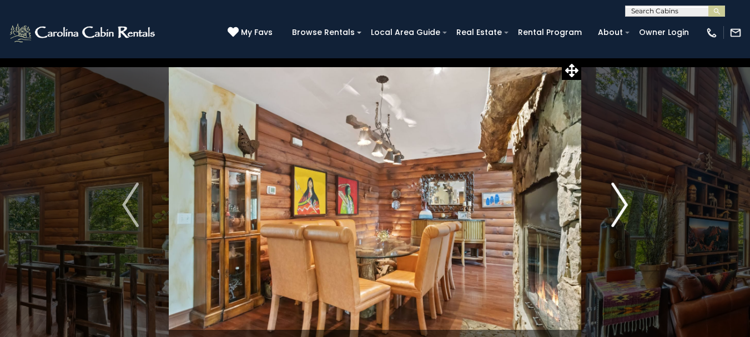
click at [619, 191] on img "Next" at bounding box center [619, 205] width 17 height 44
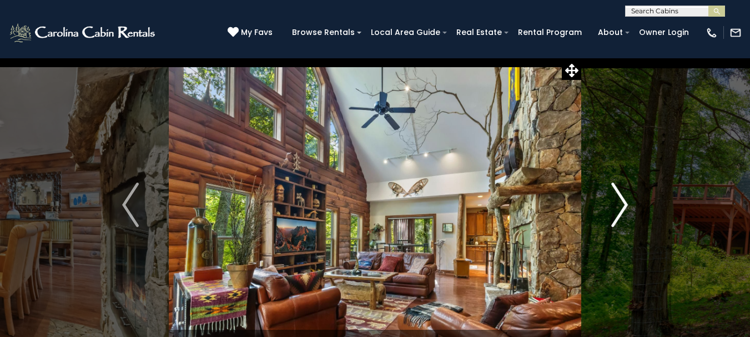
click at [619, 191] on img "Next" at bounding box center [619, 205] width 17 height 44
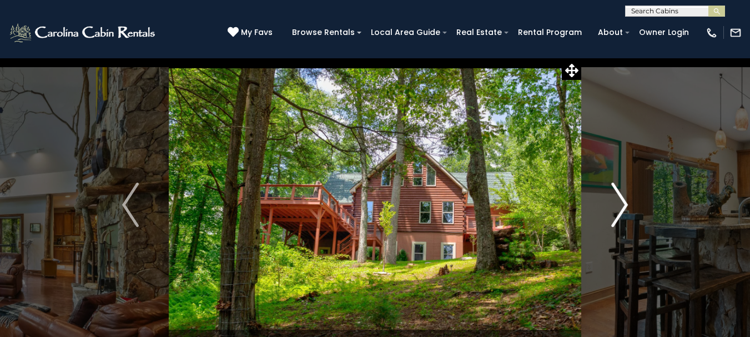
click at [619, 191] on img "Next" at bounding box center [619, 205] width 17 height 44
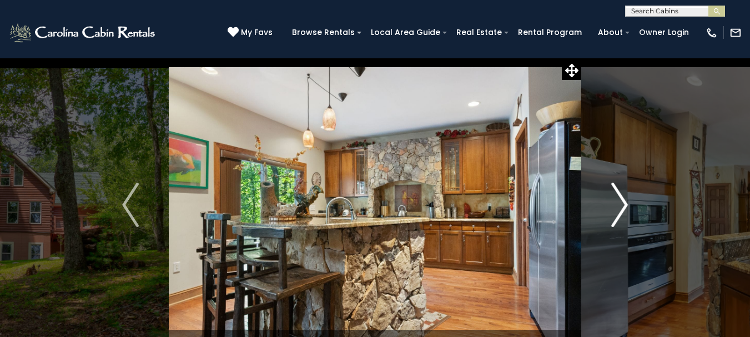
click at [619, 191] on img "Next" at bounding box center [619, 205] width 17 height 44
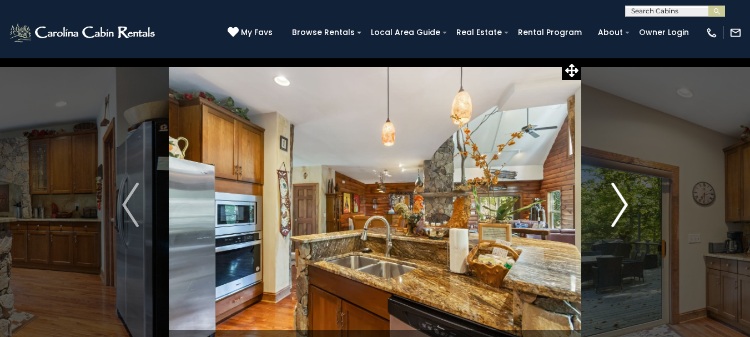
click at [619, 191] on img "Next" at bounding box center [619, 205] width 17 height 44
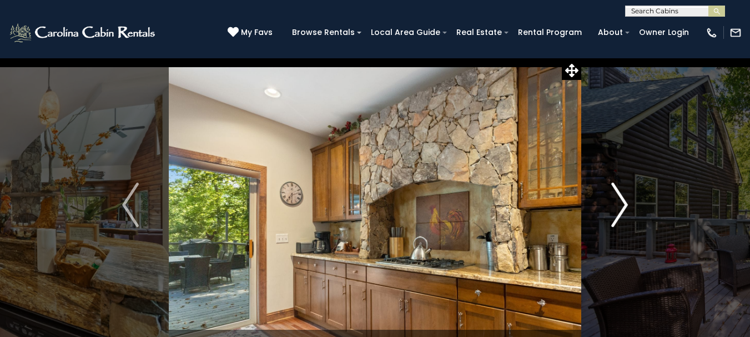
click at [619, 191] on img "Next" at bounding box center [619, 205] width 17 height 44
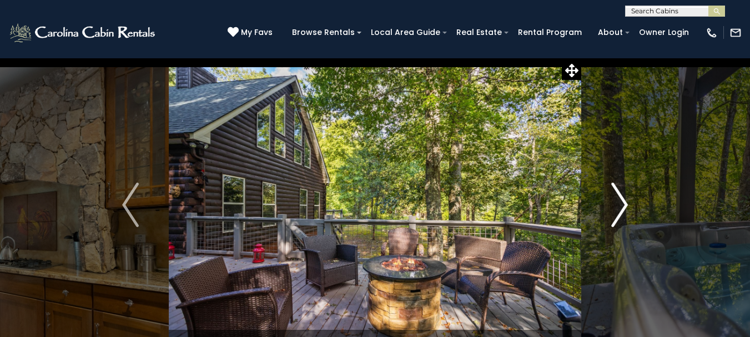
click at [620, 191] on img "Next" at bounding box center [619, 205] width 17 height 44
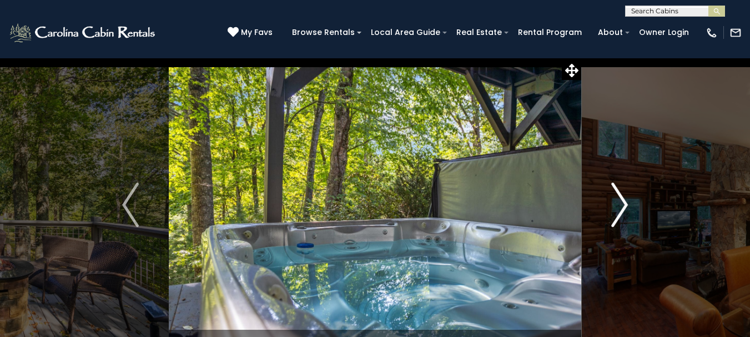
click at [620, 191] on img "Next" at bounding box center [619, 205] width 17 height 44
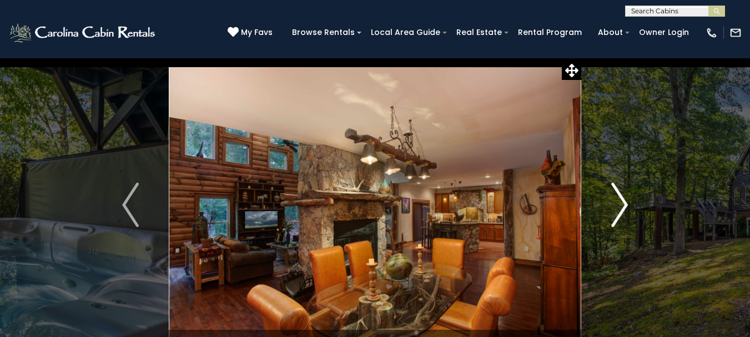
click at [619, 191] on img "Next" at bounding box center [619, 205] width 17 height 44
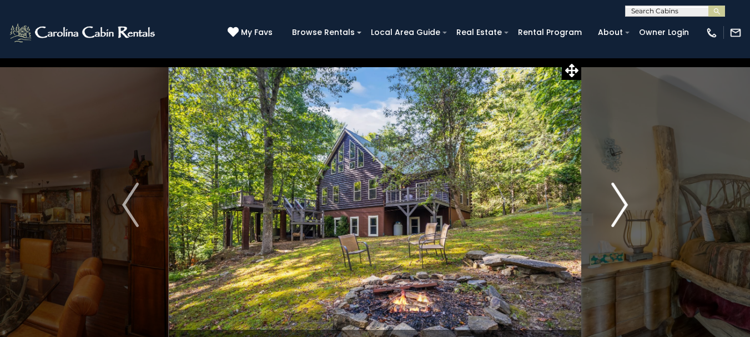
click at [620, 191] on img "Next" at bounding box center [619, 205] width 17 height 44
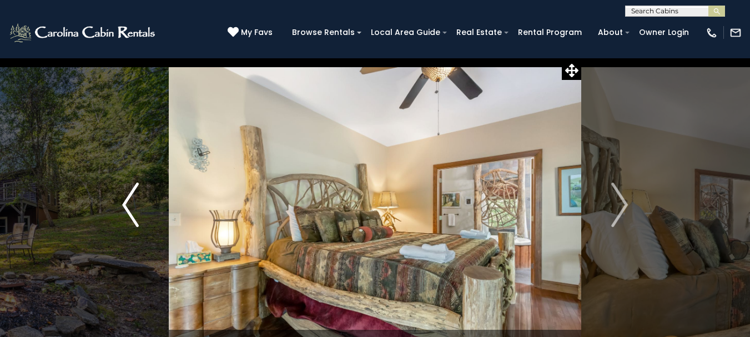
click at [138, 192] on img "Previous" at bounding box center [130, 205] width 17 height 44
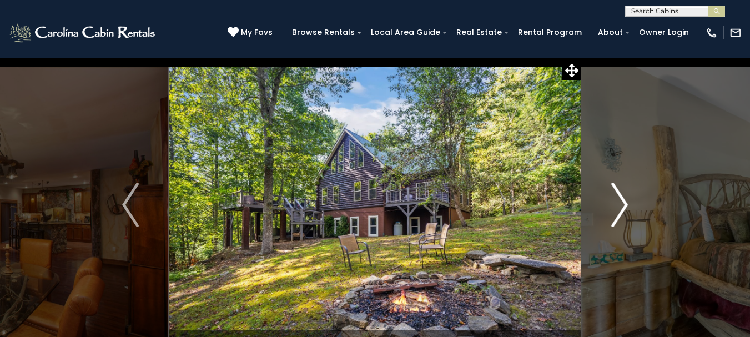
click at [620, 198] on img "Next" at bounding box center [619, 205] width 17 height 44
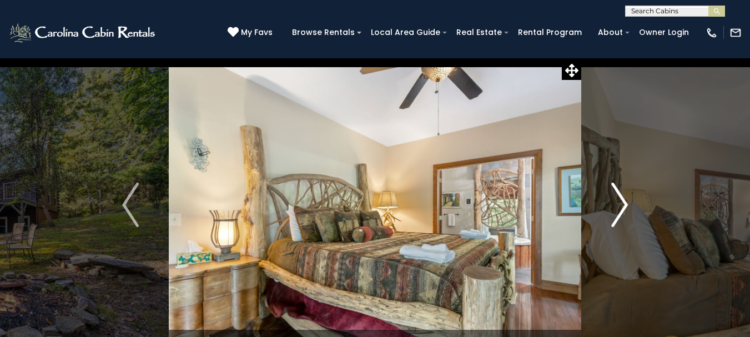
click at [620, 198] on img "Next" at bounding box center [619, 205] width 17 height 44
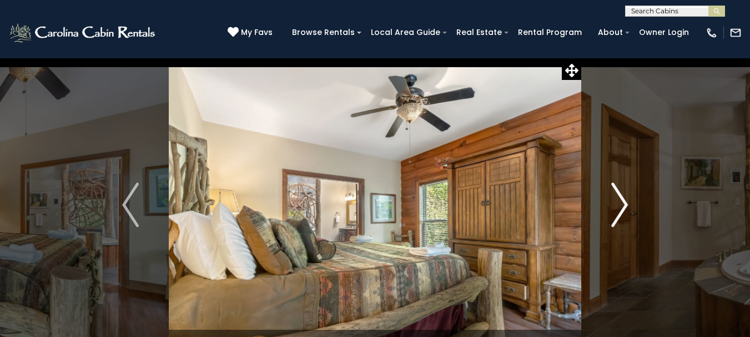
click at [620, 198] on img "Next" at bounding box center [619, 205] width 17 height 44
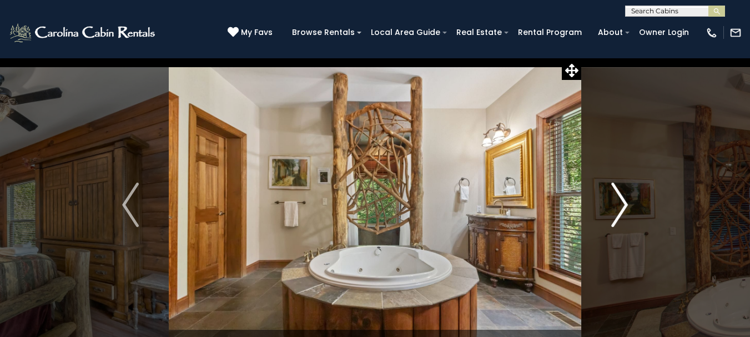
click at [620, 198] on img "Next" at bounding box center [619, 205] width 17 height 44
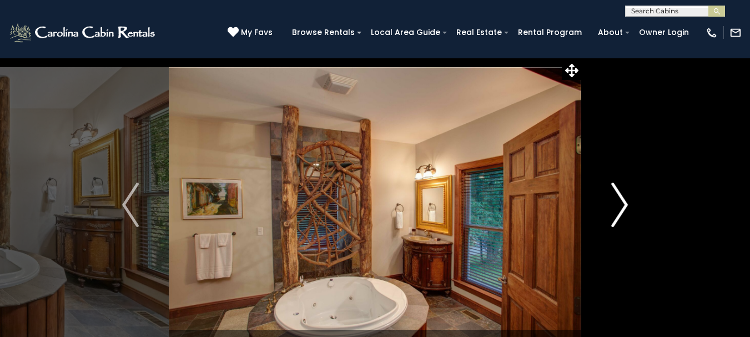
click at [620, 198] on img "Next" at bounding box center [619, 205] width 17 height 44
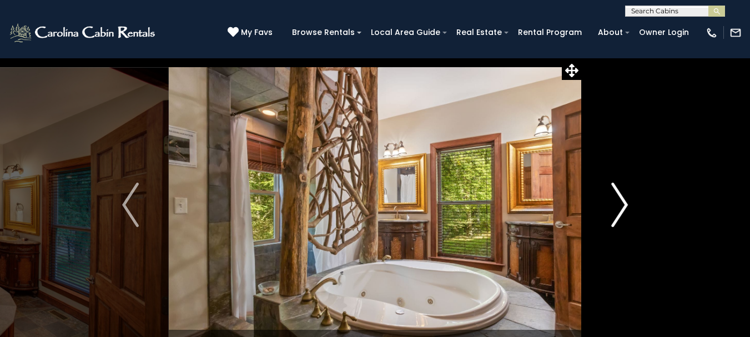
click at [620, 198] on img "Next" at bounding box center [619, 205] width 17 height 44
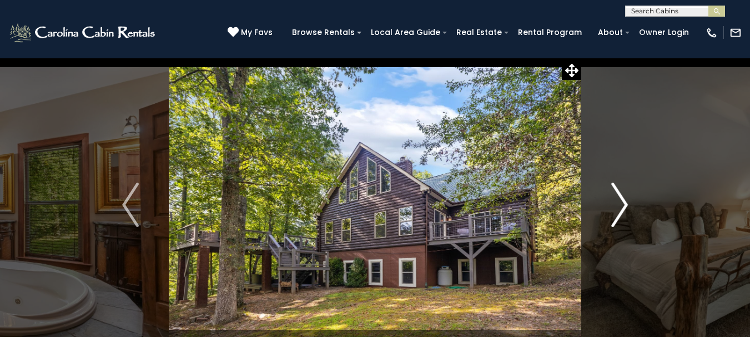
click at [620, 198] on img "Next" at bounding box center [619, 205] width 17 height 44
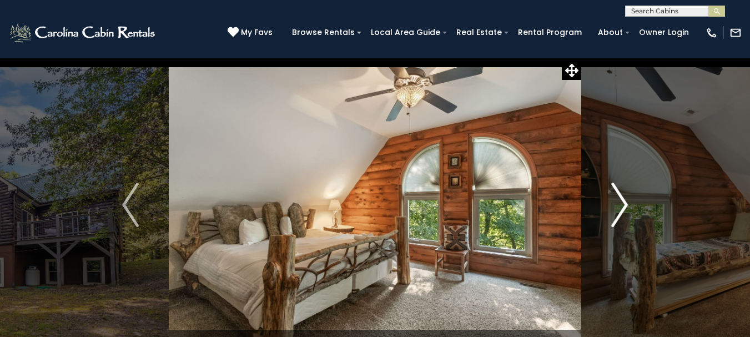
click at [620, 198] on img "Next" at bounding box center [619, 205] width 17 height 44
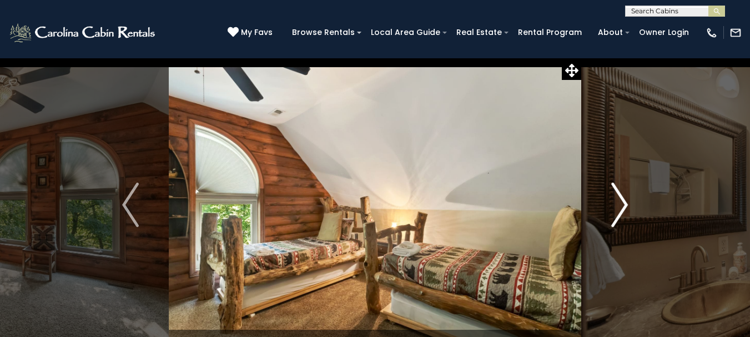
click at [620, 198] on img "Next" at bounding box center [619, 205] width 17 height 44
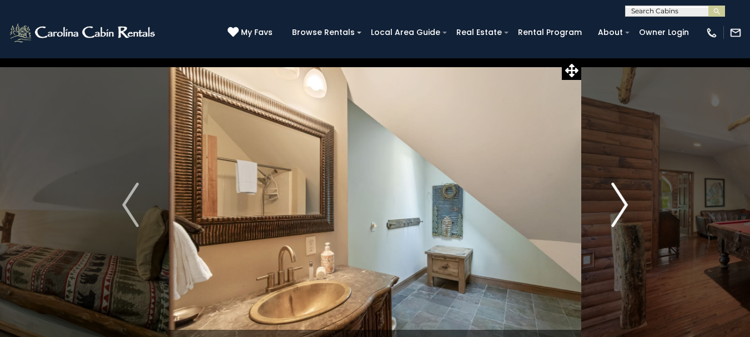
click at [620, 198] on img "Next" at bounding box center [619, 205] width 17 height 44
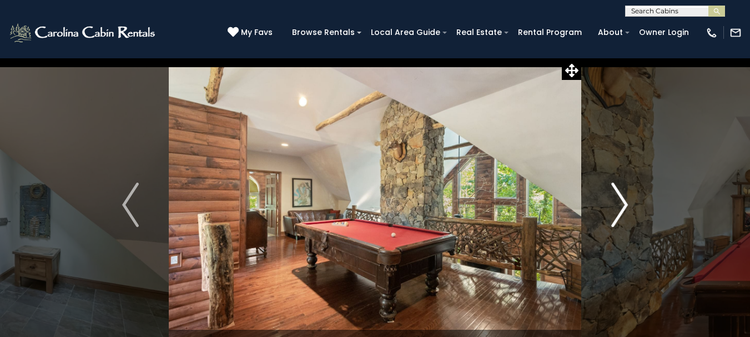
click at [620, 198] on img "Next" at bounding box center [619, 205] width 17 height 44
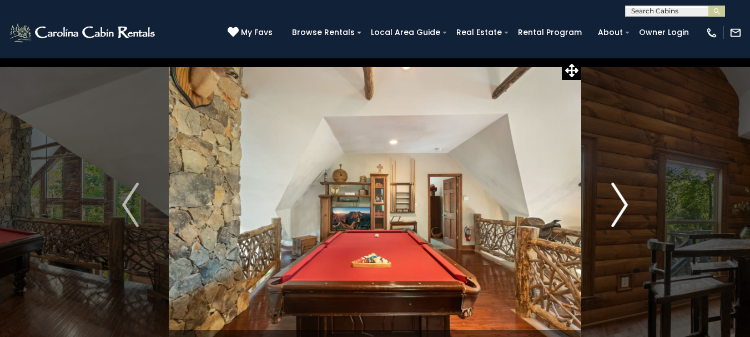
click at [620, 198] on img "Next" at bounding box center [619, 205] width 17 height 44
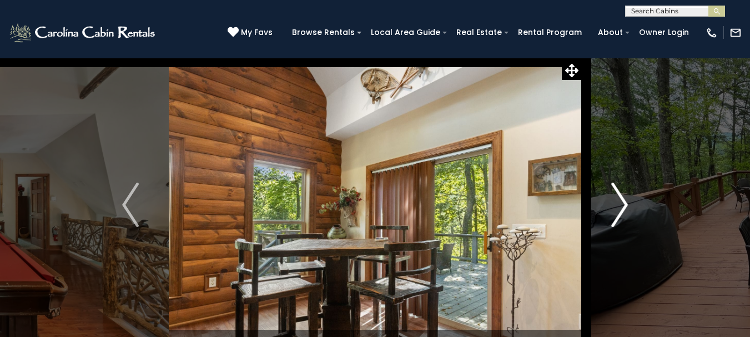
click at [620, 198] on img "Next" at bounding box center [619, 205] width 17 height 44
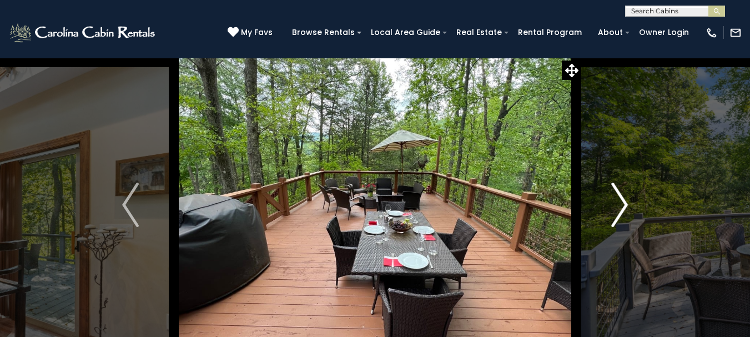
click at [620, 198] on img "Next" at bounding box center [619, 205] width 17 height 44
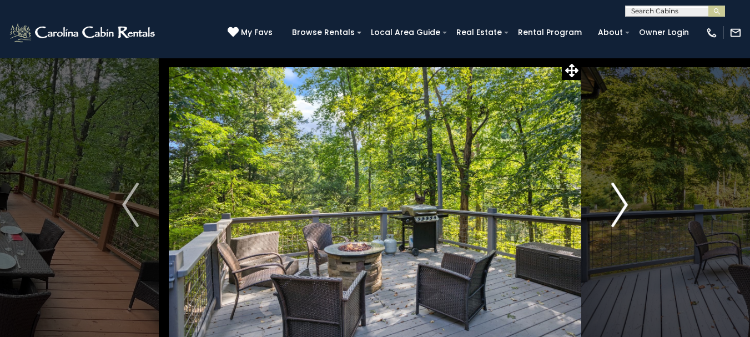
click at [620, 198] on img "Next" at bounding box center [619, 205] width 17 height 44
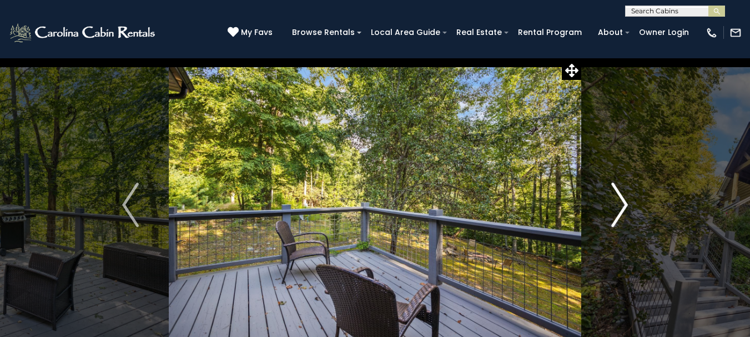
click at [620, 198] on img "Next" at bounding box center [619, 205] width 17 height 44
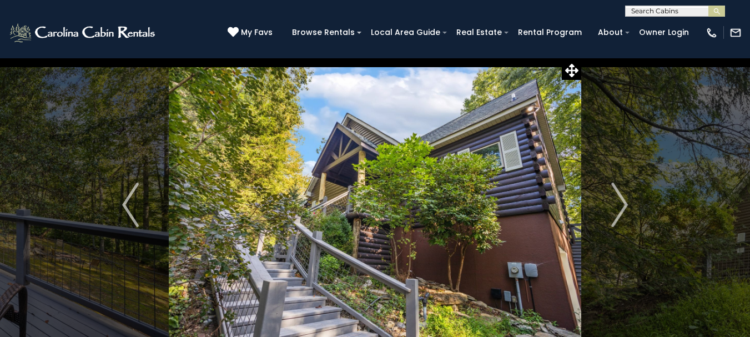
click at [77, 20] on div "(828) 295-6000 My Favs Browse Rentals Local Area Guide Activities & Attractions…" at bounding box center [375, 38] width 750 height 42
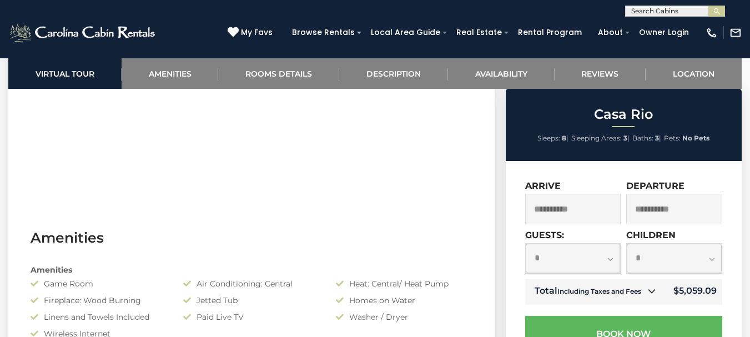
scroll to position [333, 0]
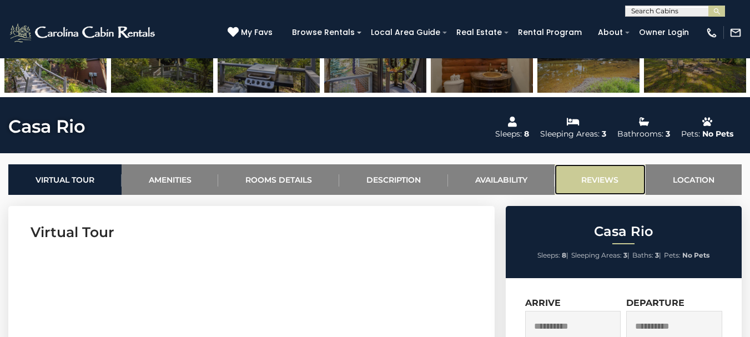
click at [602, 182] on link "Reviews" at bounding box center [601, 179] width 92 height 31
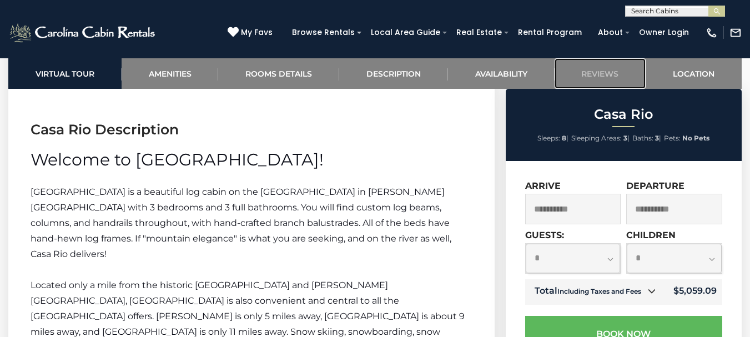
scroll to position [1482, 0]
